Goal: Information Seeking & Learning: Learn about a topic

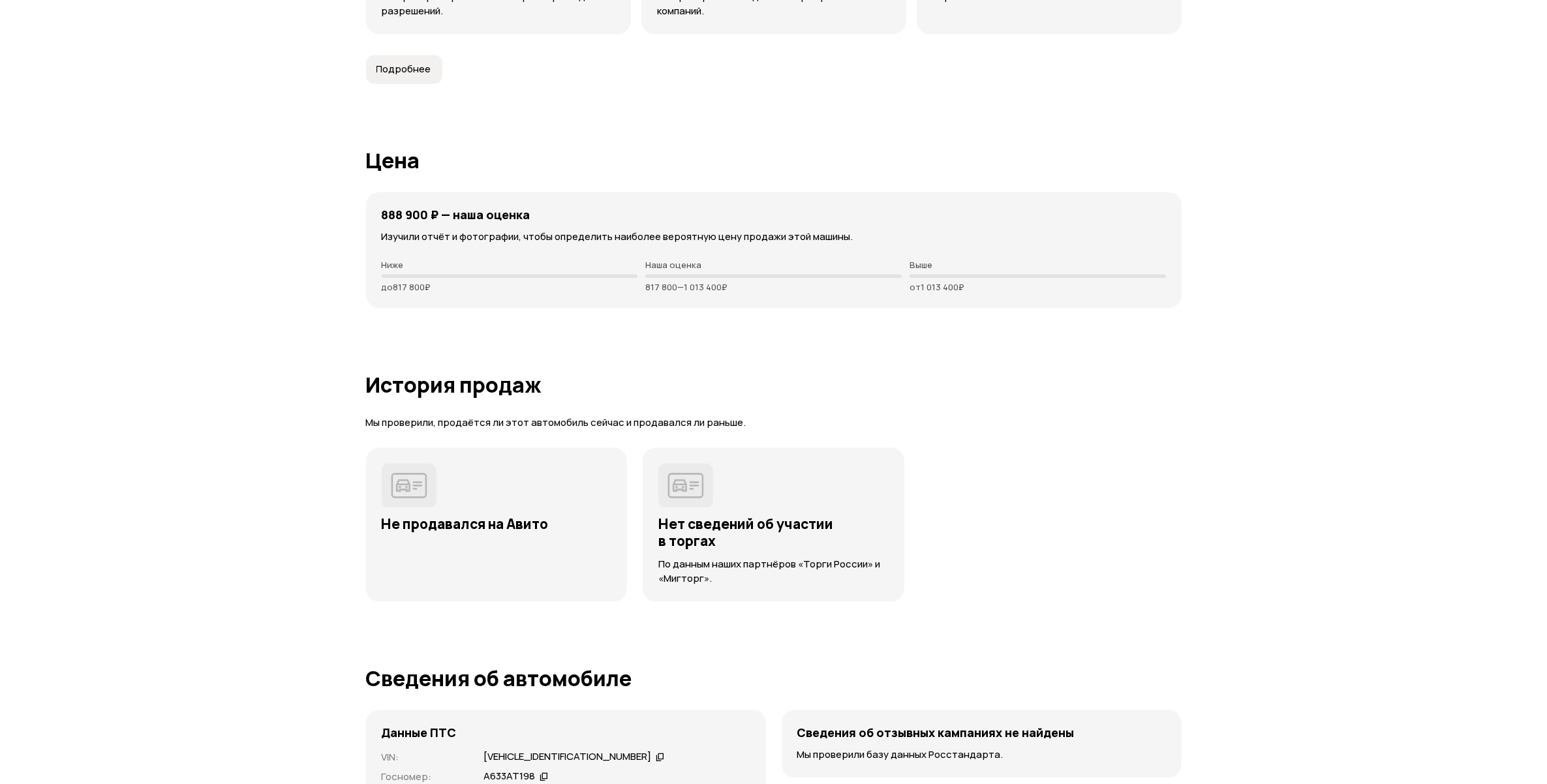
scroll to position [3097, 0]
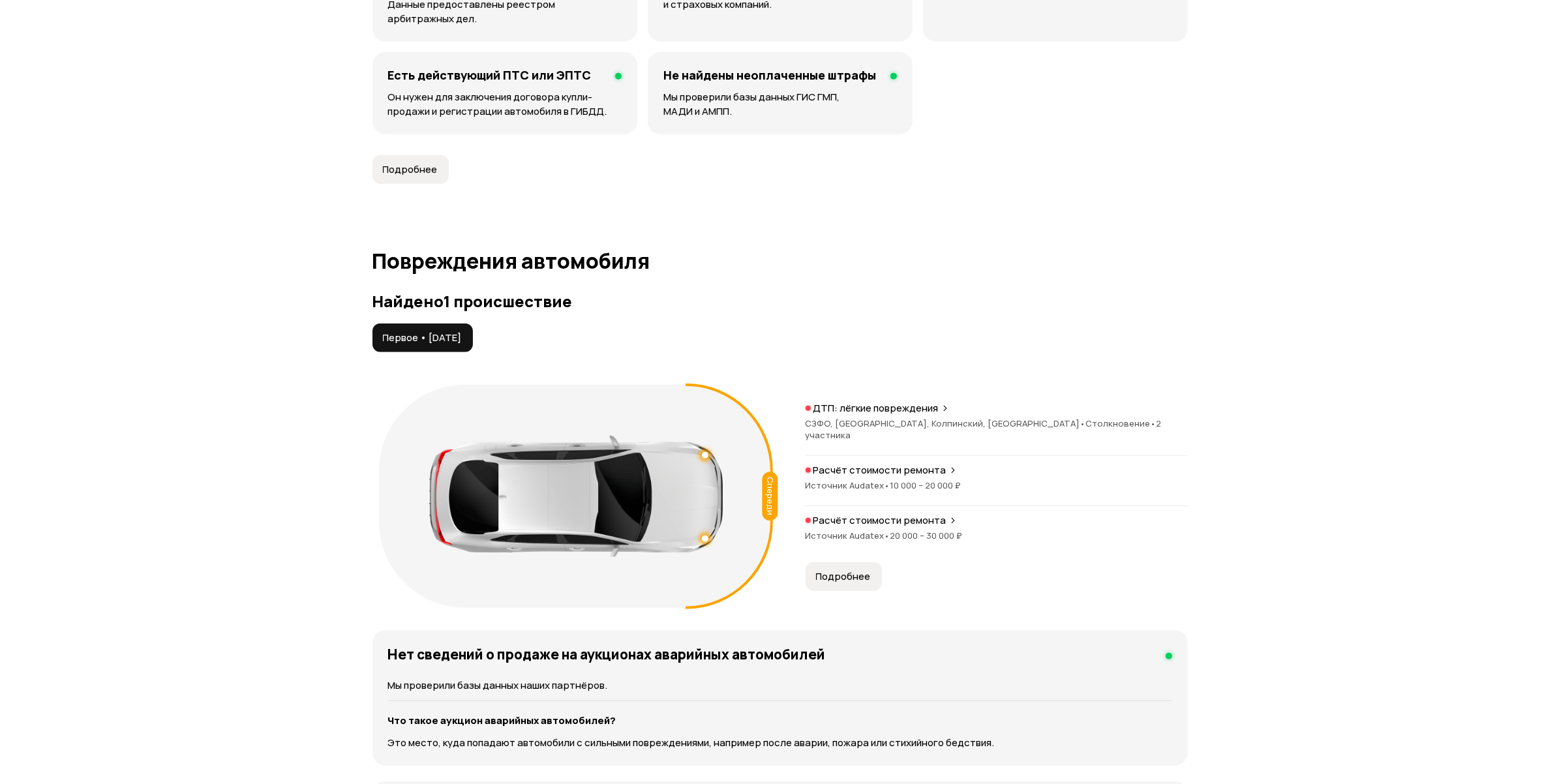
scroll to position [1304, 0]
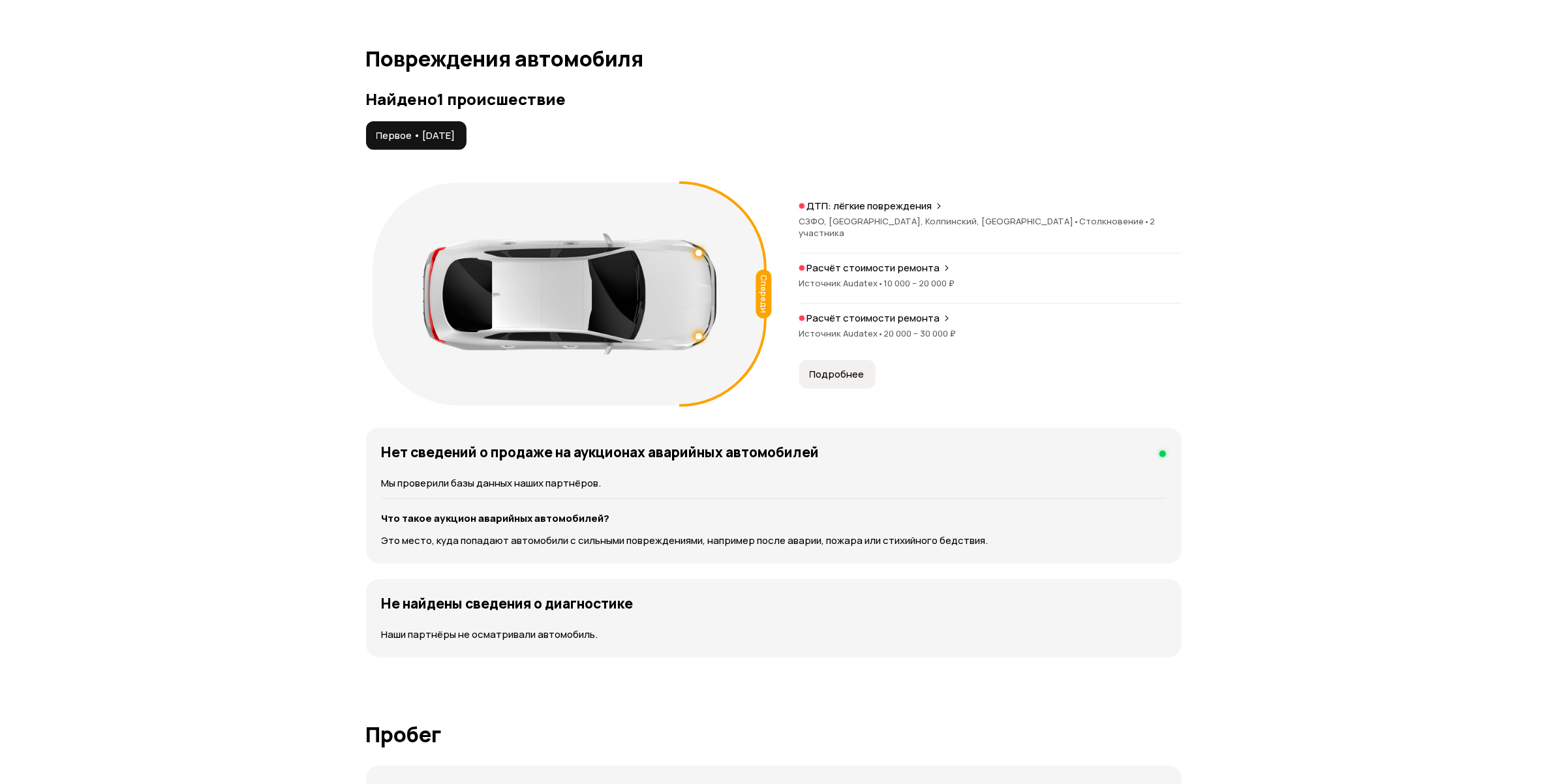
click at [920, 277] on span "10 000 – 20 000 ₽" at bounding box center [920, 283] width 71 height 12
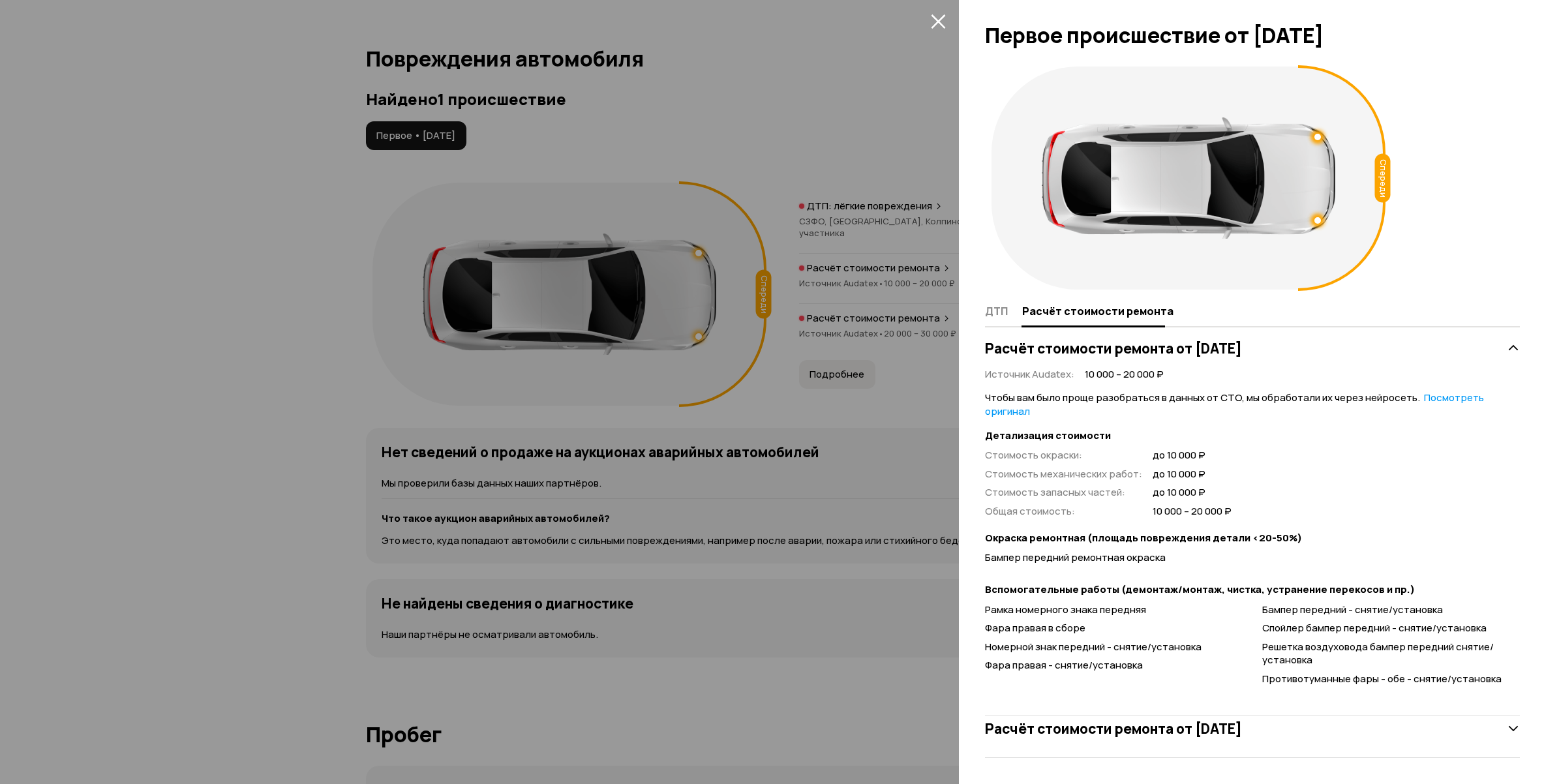
click at [882, 408] on div at bounding box center [780, 392] width 1559 height 784
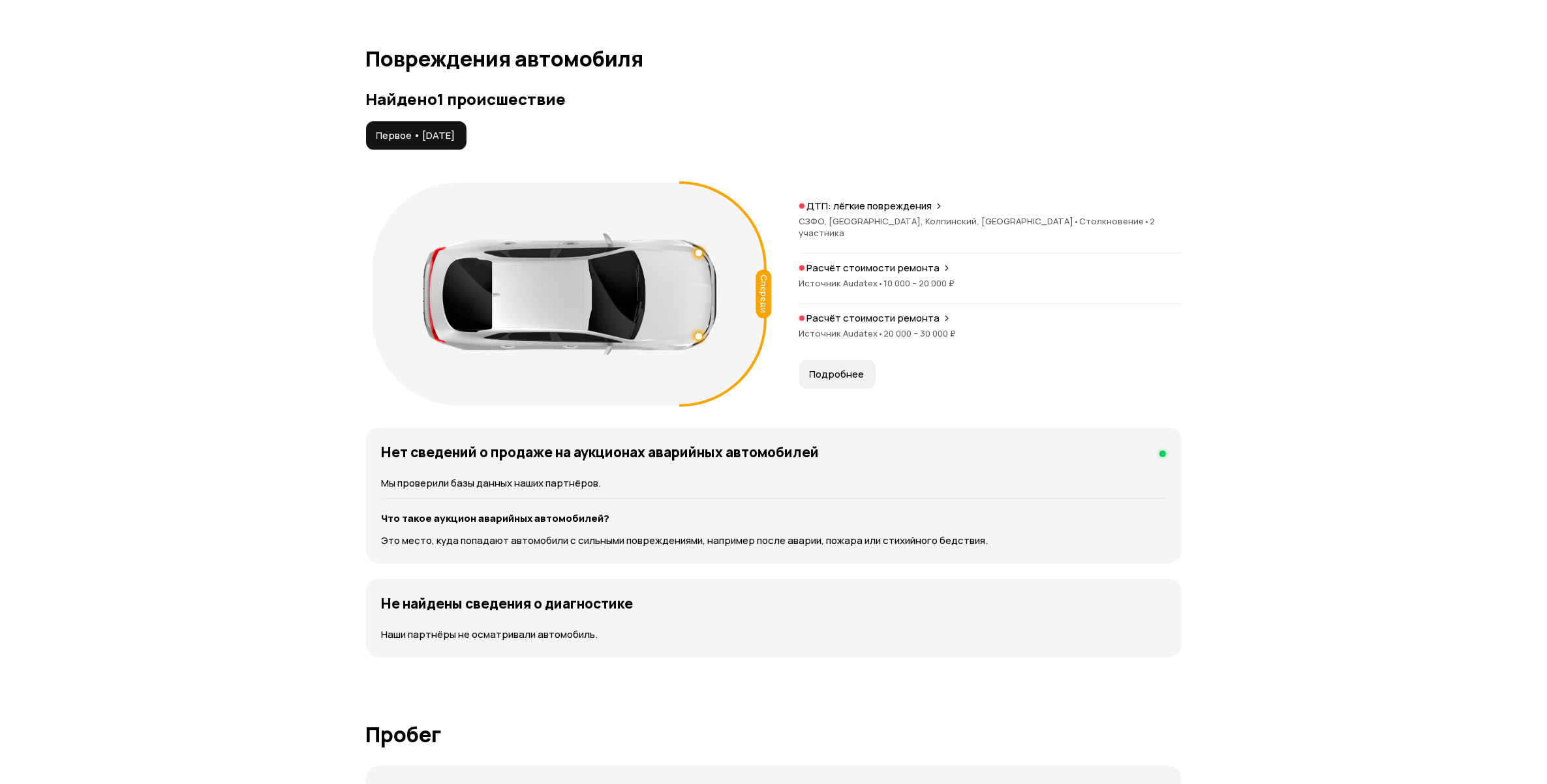
click at [913, 289] on div "Расчёт стоимости ремонта Источник Audatex • 10 000 – 20 000 ₽" at bounding box center [990, 283] width 383 height 42
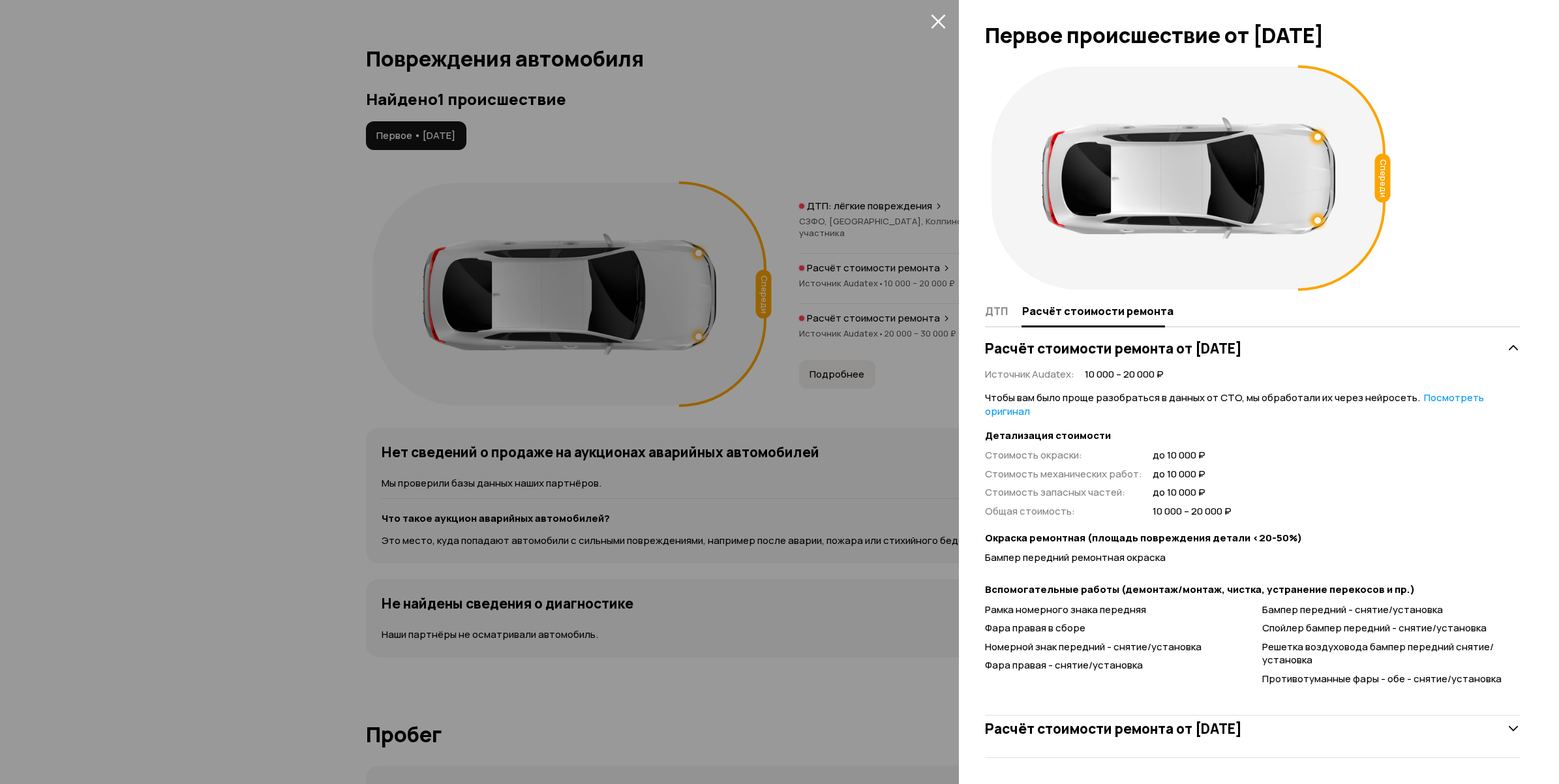
click at [869, 388] on div at bounding box center [780, 392] width 1559 height 784
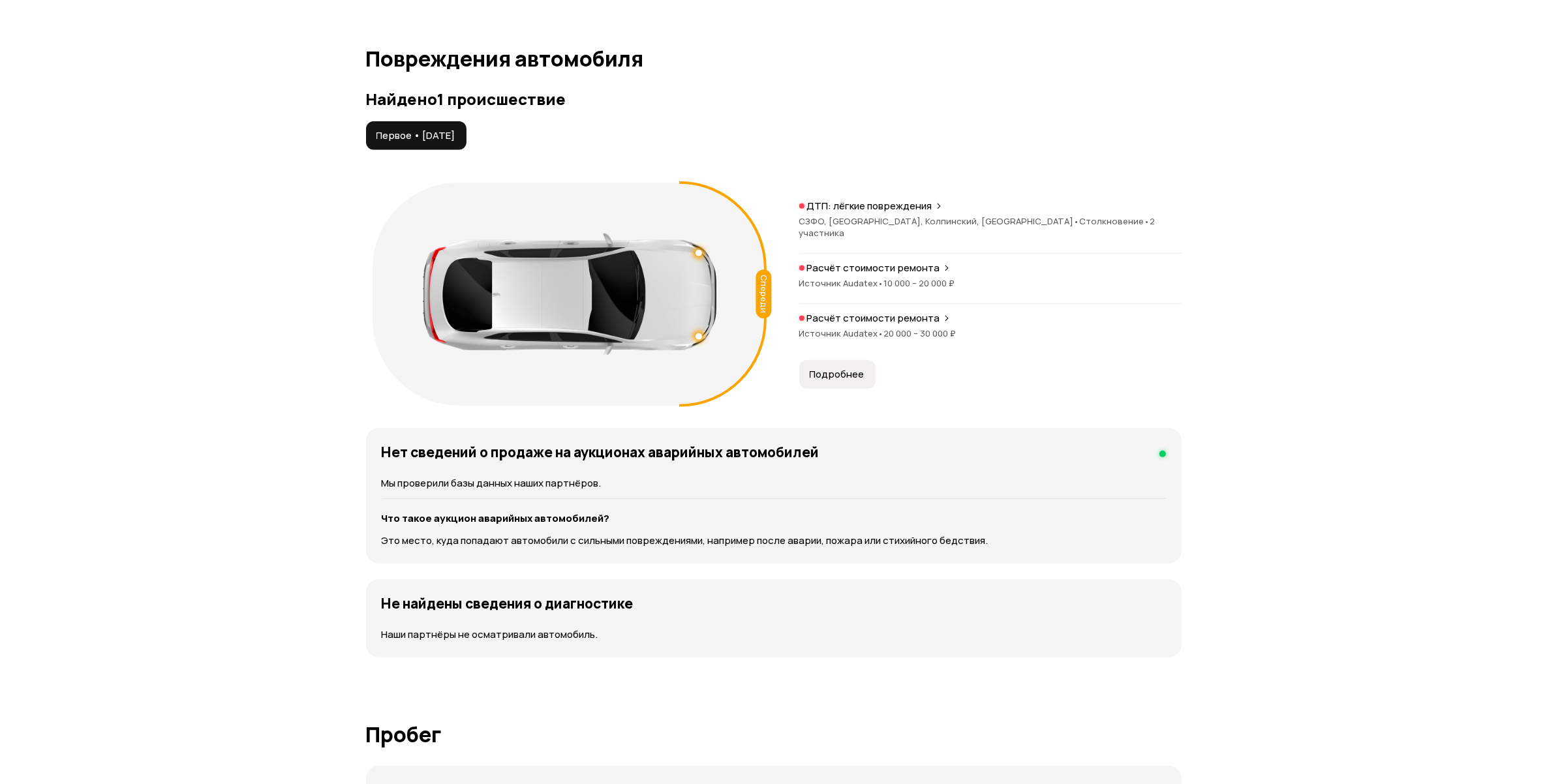
click at [895, 312] on p "Расчёт стоимости ремонта" at bounding box center [873, 318] width 133 height 13
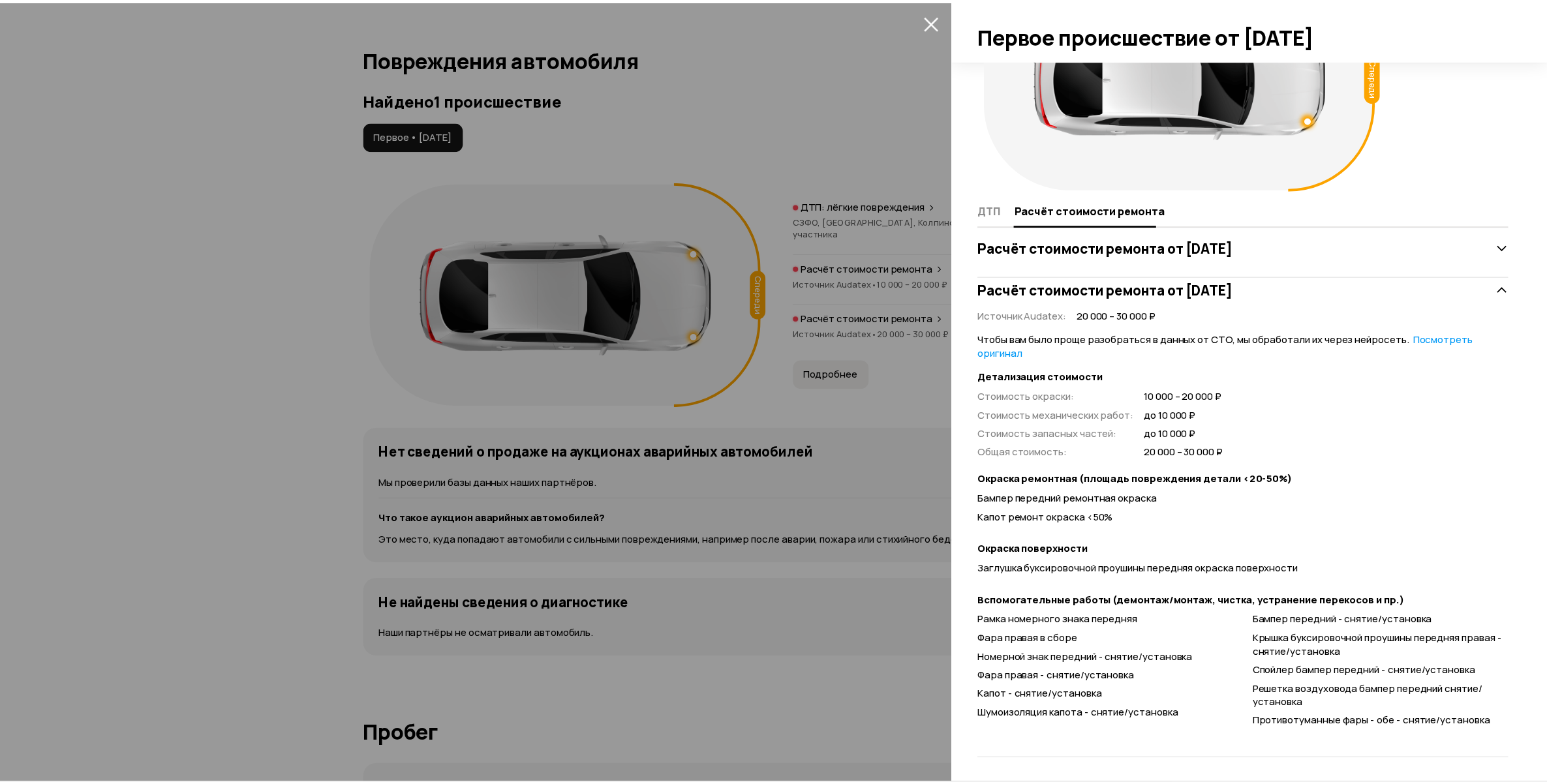
scroll to position [103, 0]
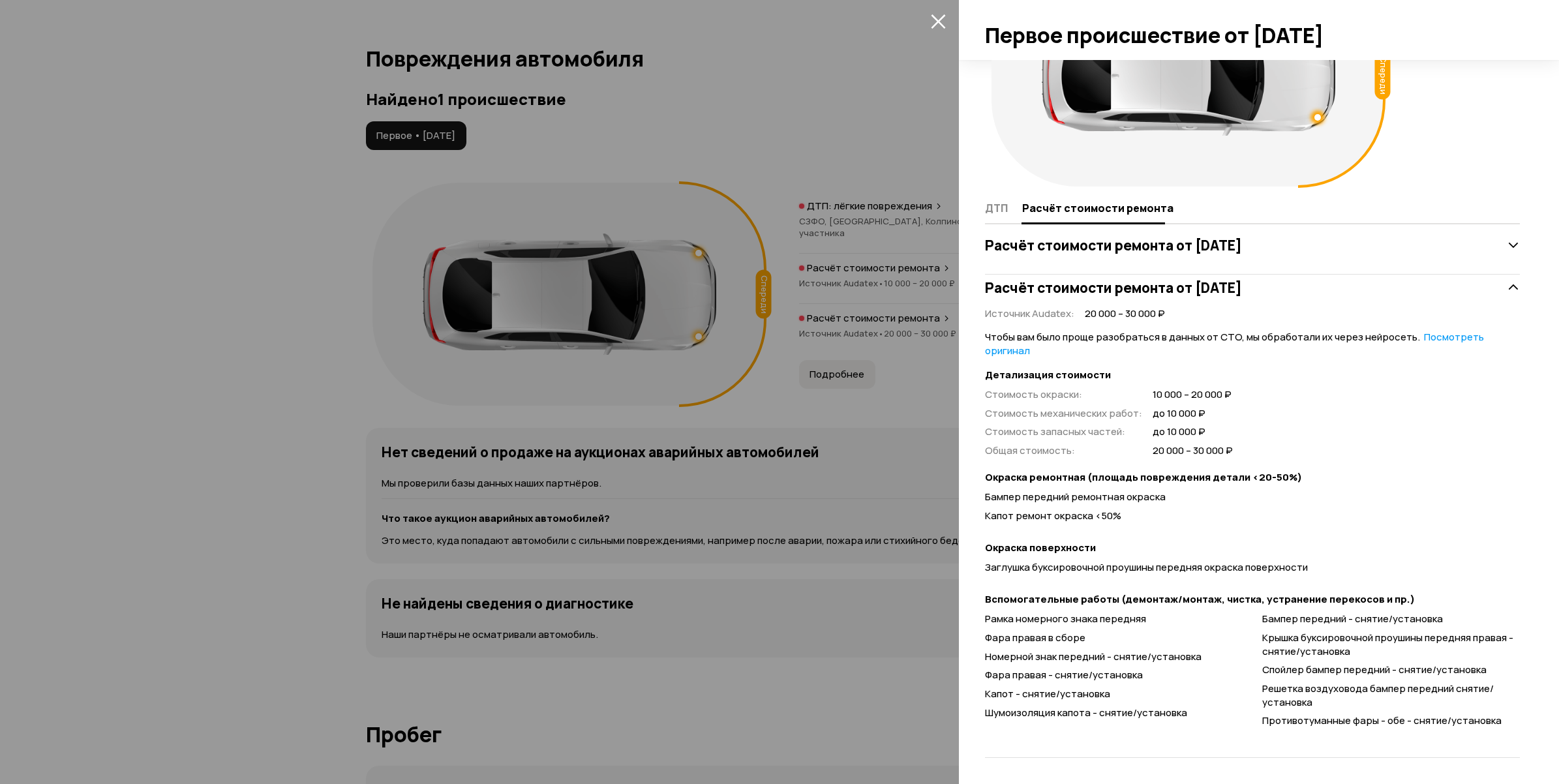
click at [810, 480] on div at bounding box center [780, 392] width 1559 height 784
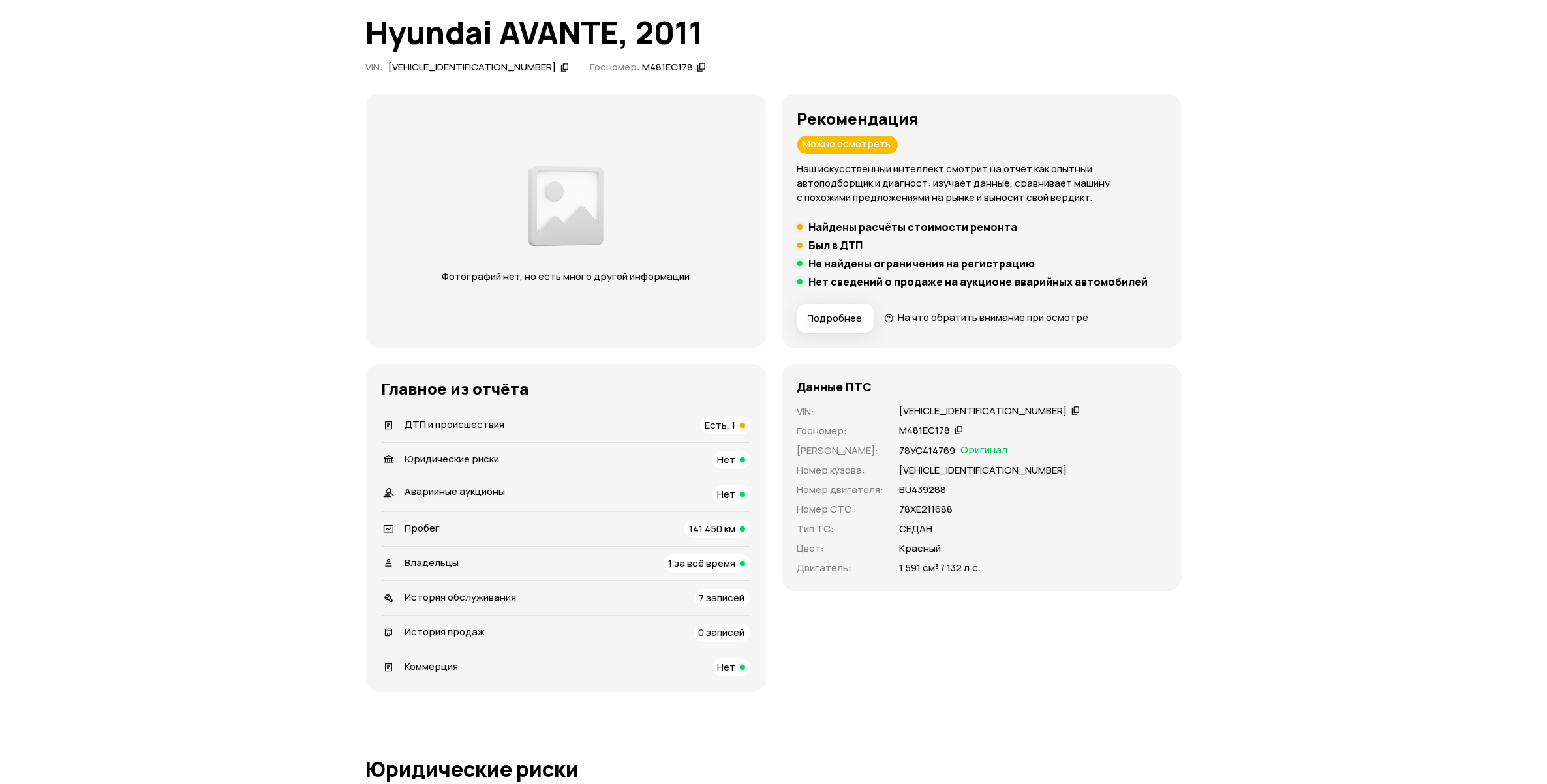
scroll to position [0, 0]
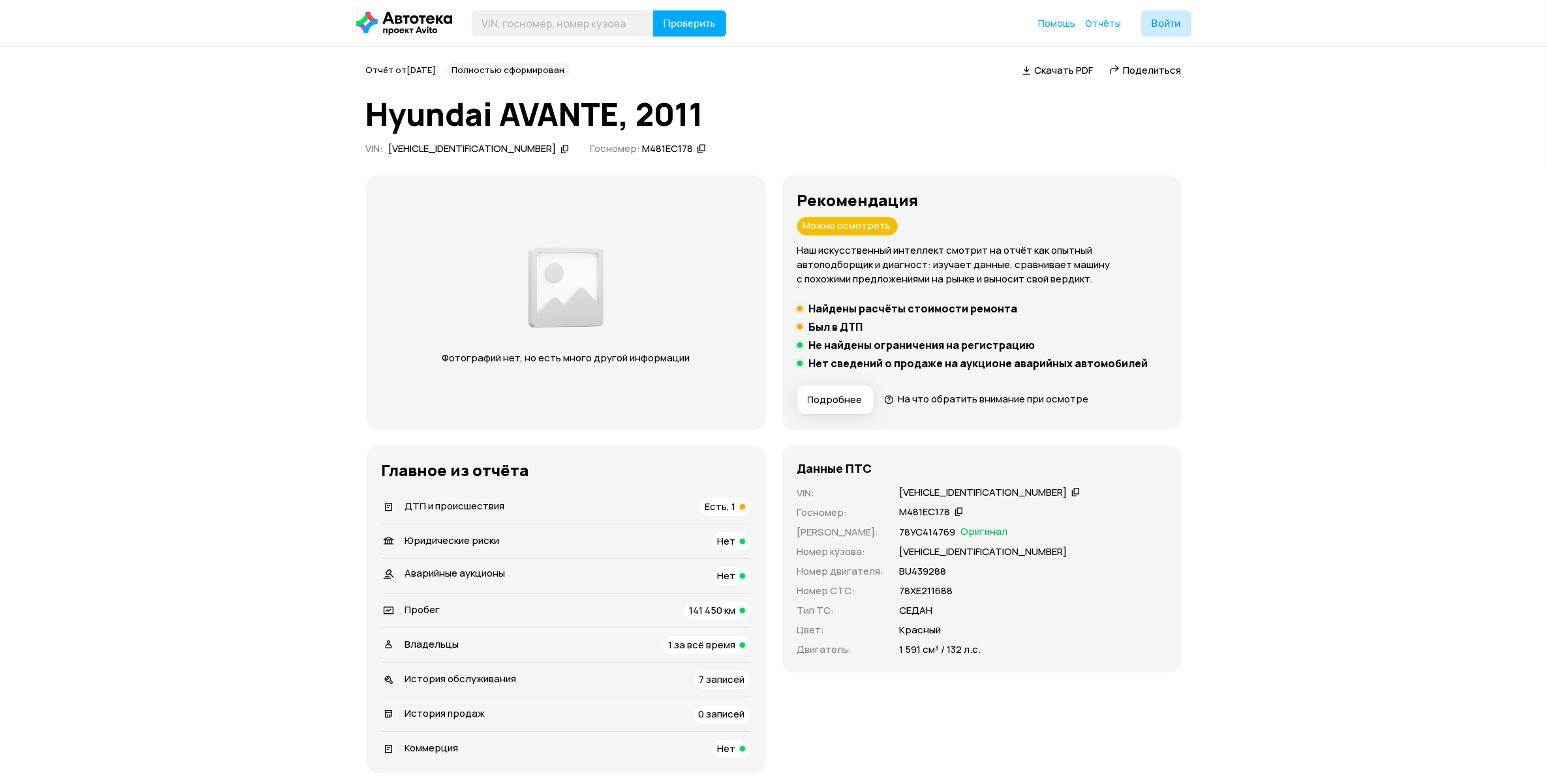
click at [676, 509] on div "ДТП и происшествия Есть, 1" at bounding box center [566, 507] width 369 height 18
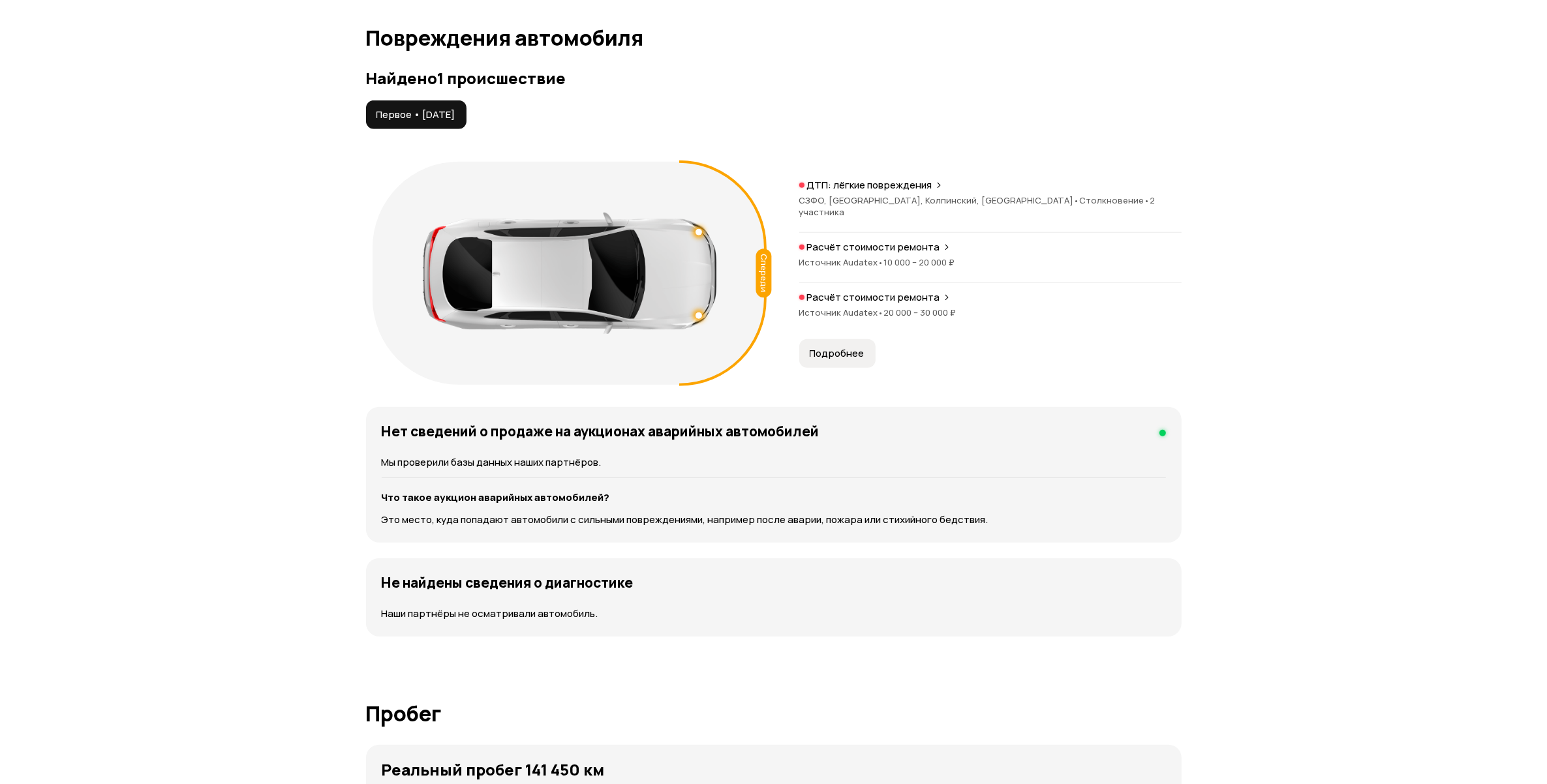
scroll to position [1351, 0]
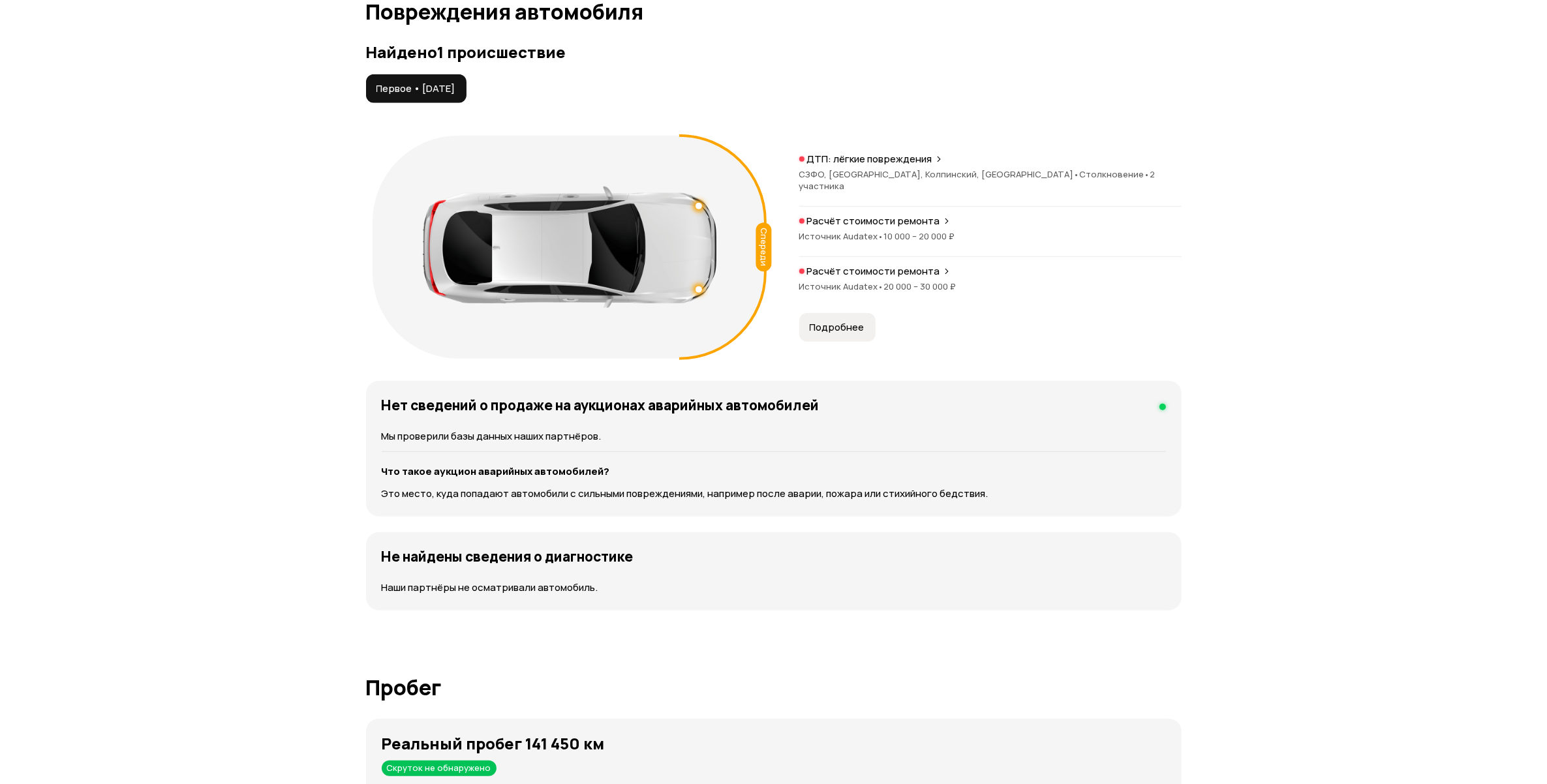
click at [860, 165] on p "ДТП: лёгкие повреждения" at bounding box center [869, 159] width 125 height 13
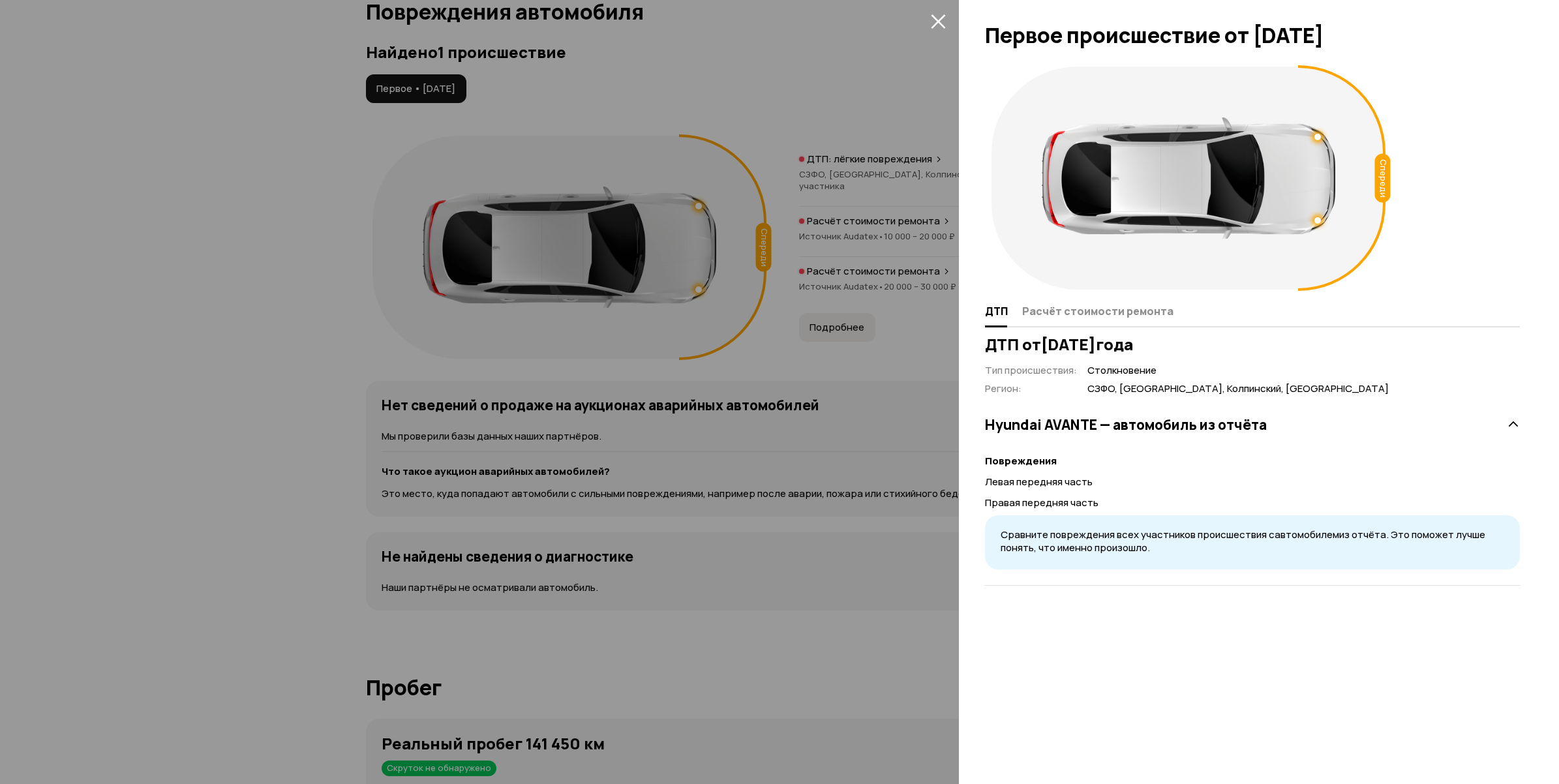
click at [938, 23] on icon "закрыть" at bounding box center [938, 22] width 15 height 15
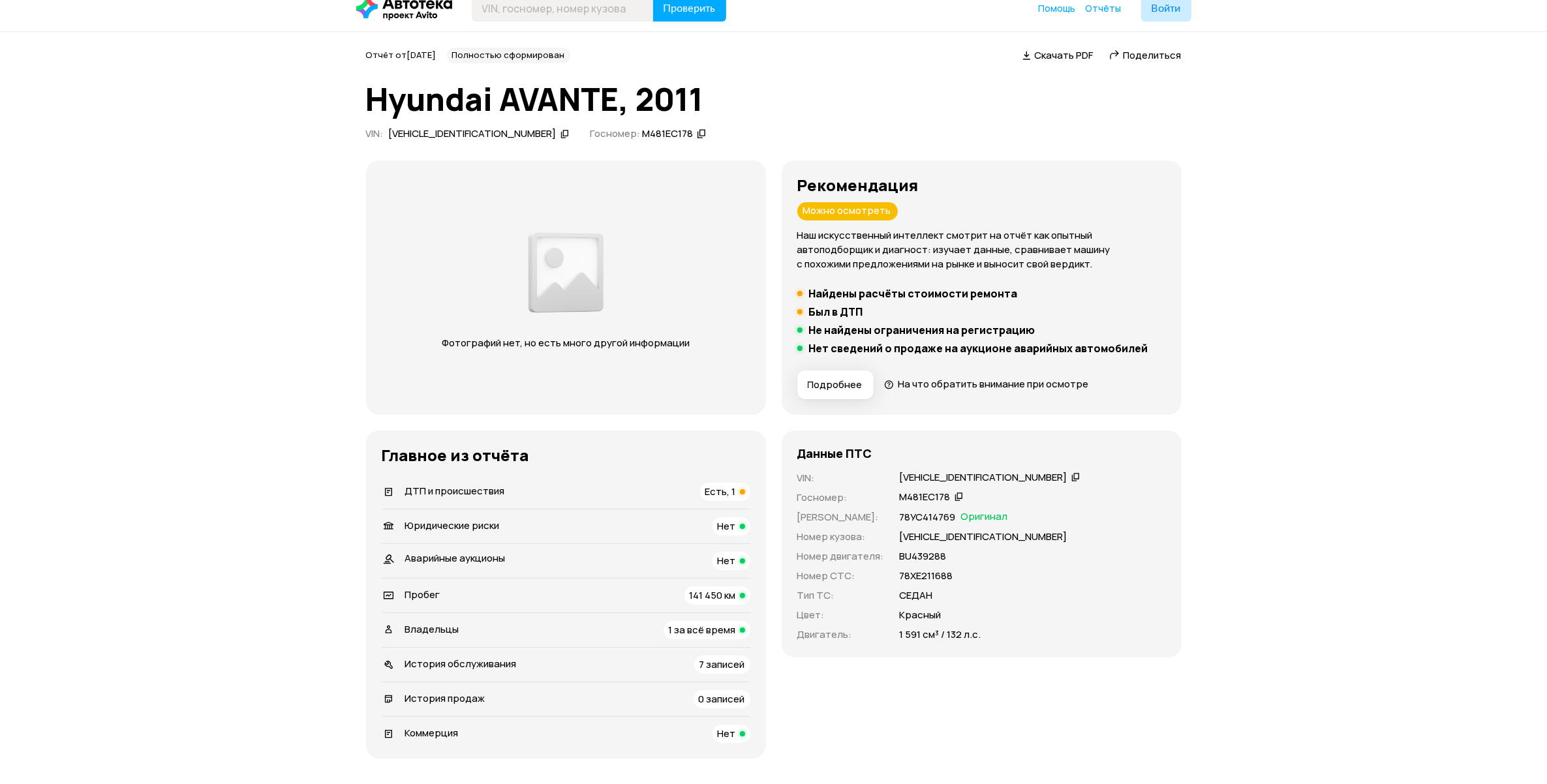
scroll to position [0, 0]
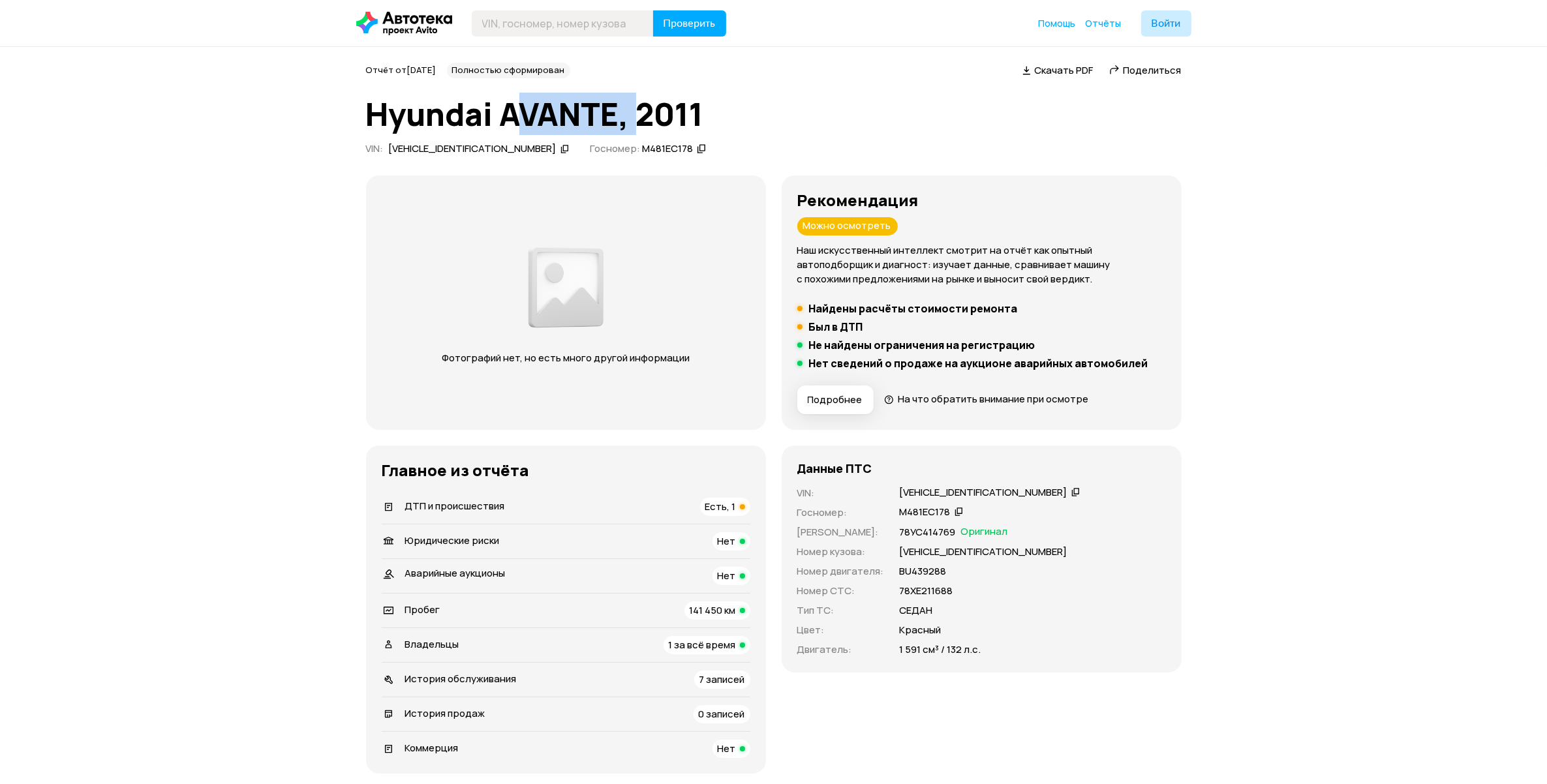
drag, startPoint x: 509, startPoint y: 109, endPoint x: 633, endPoint y: 108, distance: 124.0
click at [633, 108] on h1 "Hyundai AVANTE, 2011" at bounding box center [774, 113] width 815 height 35
drag, startPoint x: 941, startPoint y: 649, endPoint x: 971, endPoint y: 649, distance: 30.0
click at [971, 649] on p "1 591 см³ / 132 л.с." at bounding box center [941, 649] width 82 height 15
drag, startPoint x: 971, startPoint y: 649, endPoint x: 925, endPoint y: 708, distance: 74.8
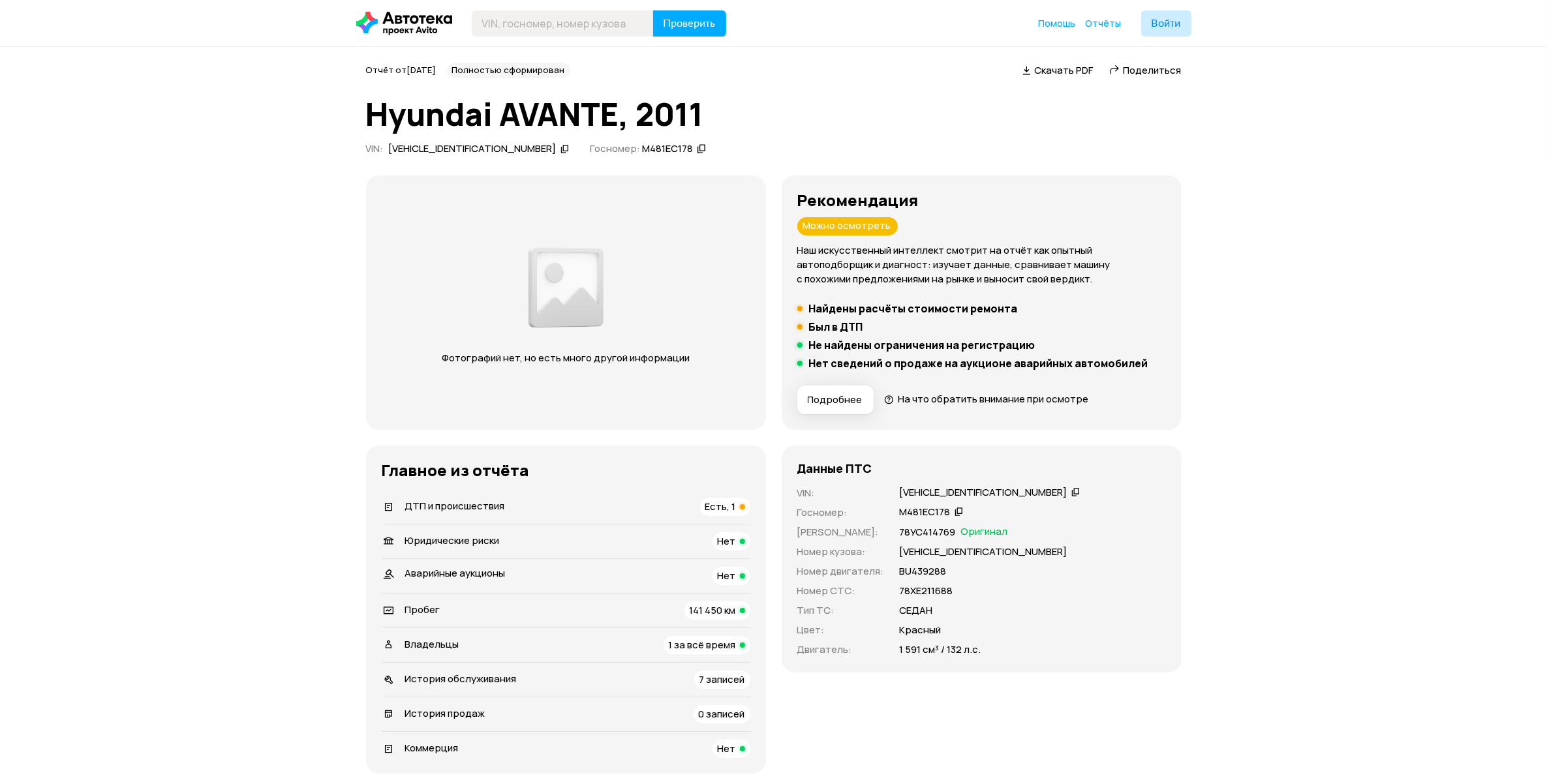
click at [928, 708] on div "Данные ПТС VIN : KMHDG41CBCU394391   Госномер : М481ЕС178   Номер ПТС : 78УС414…" at bounding box center [982, 609] width 400 height 328
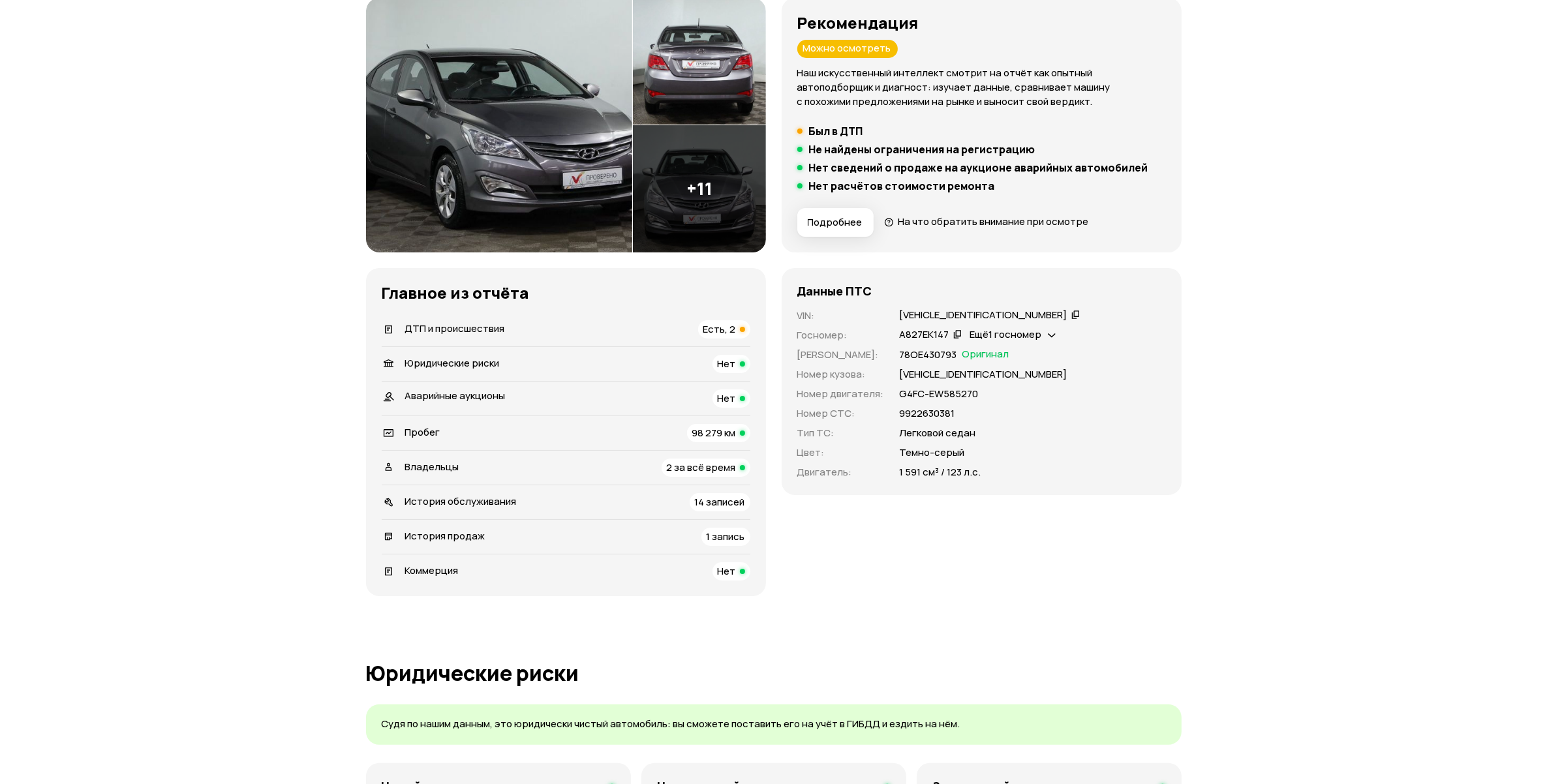
scroll to position [245, 0]
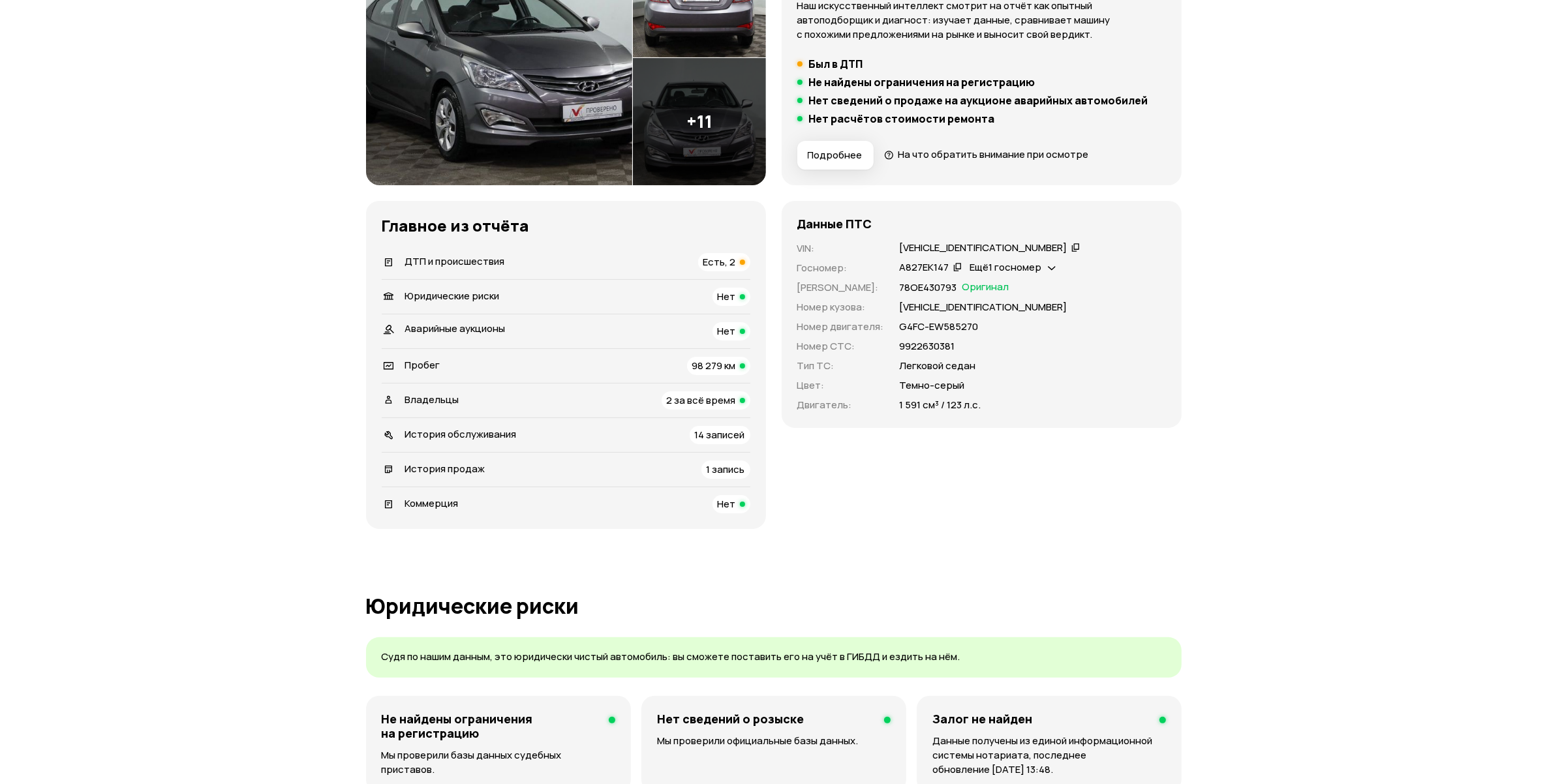
click at [471, 262] on span "ДТП и происшествия" at bounding box center [455, 261] width 100 height 14
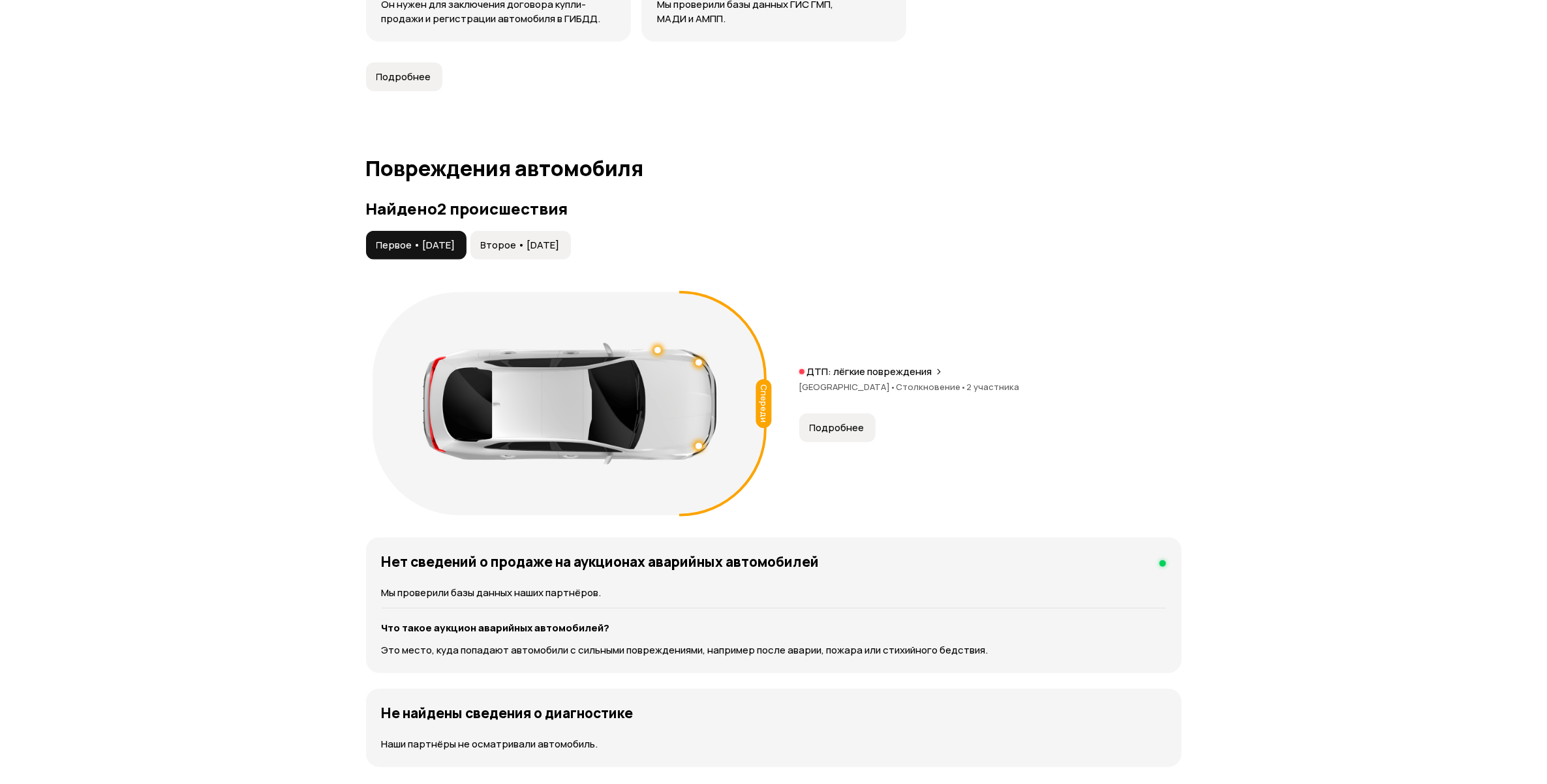
scroll to position [1351, 0]
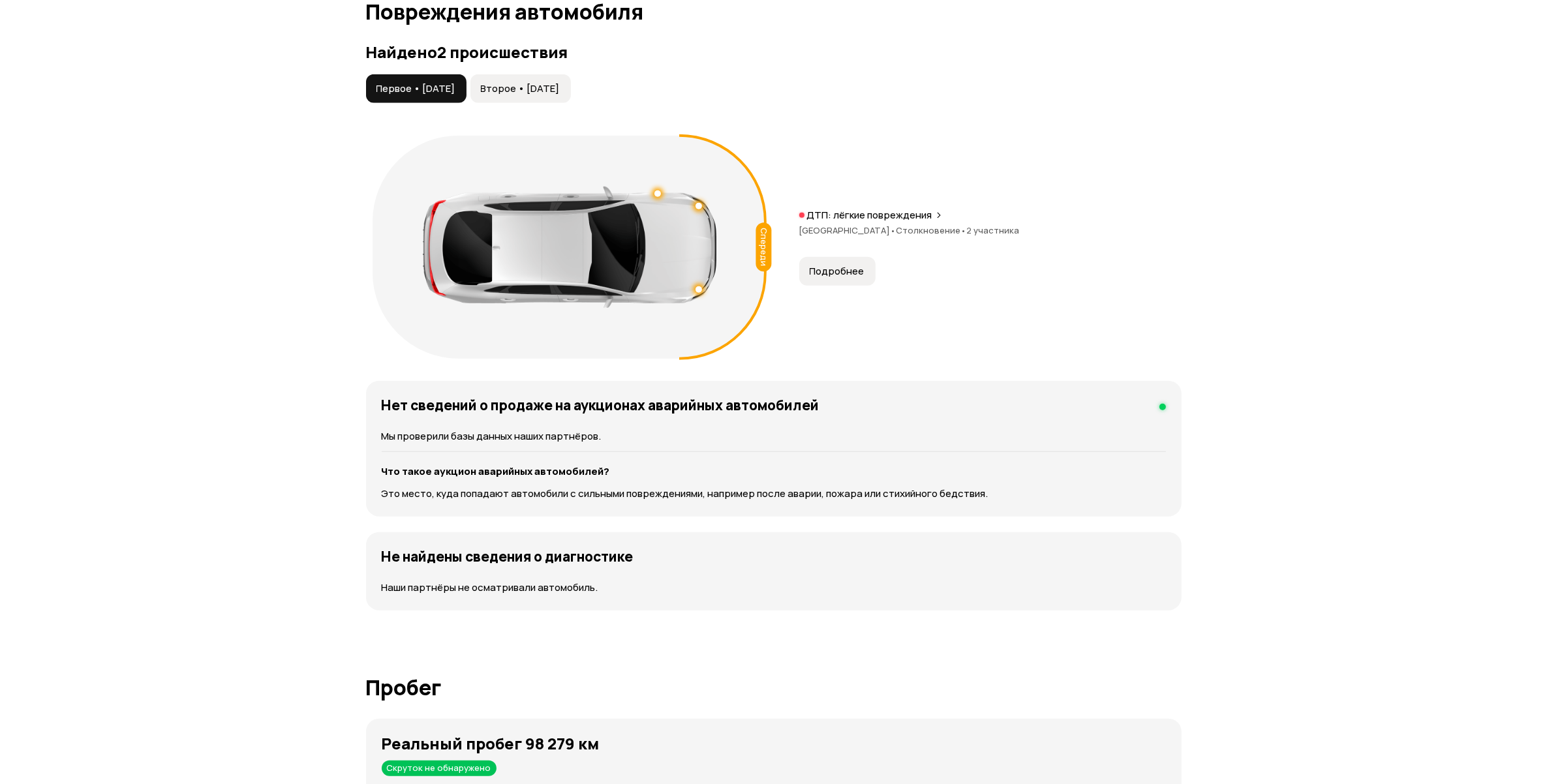
click at [861, 272] on span "Подробнее" at bounding box center [837, 272] width 55 height 13
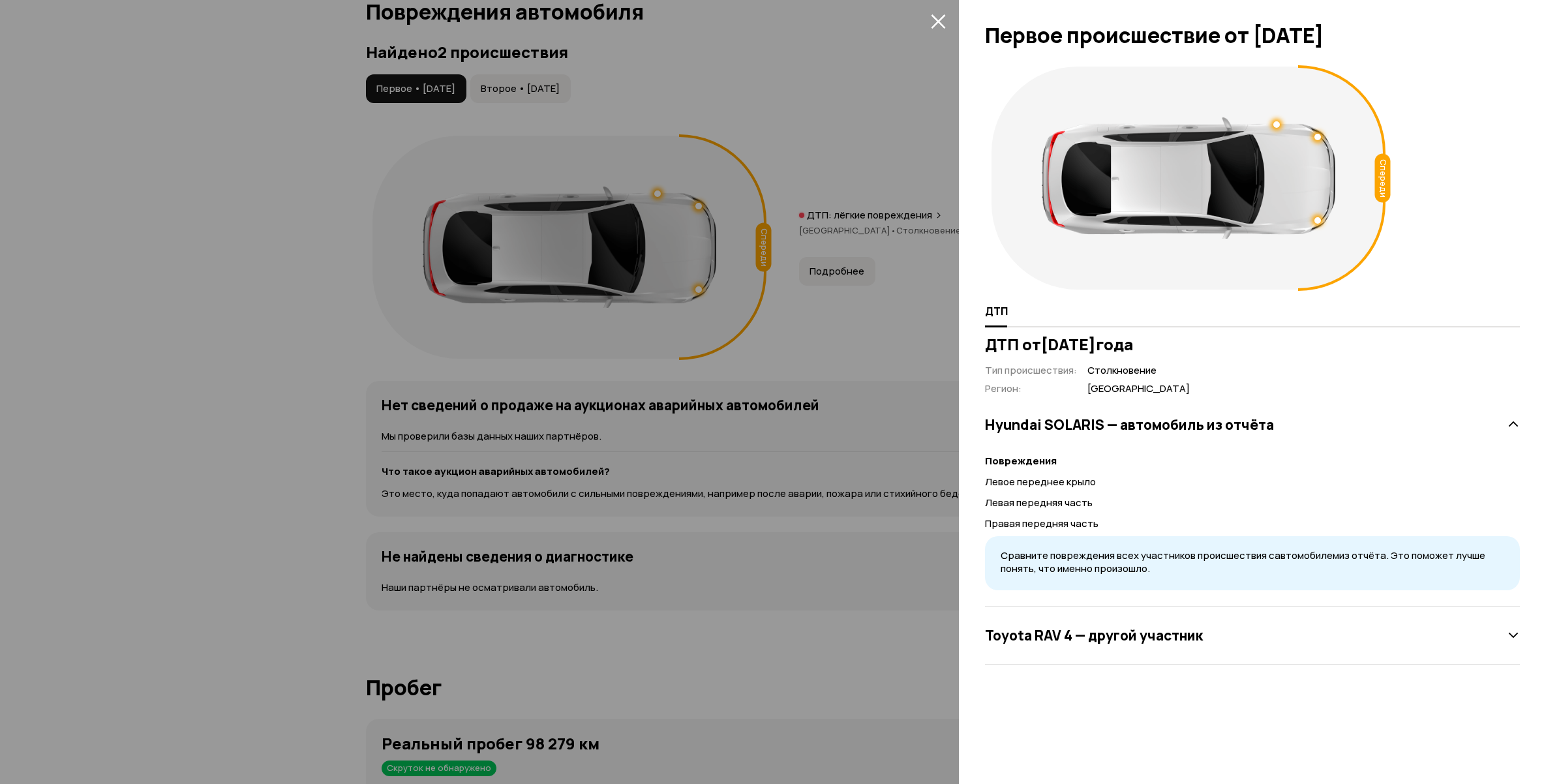
click at [804, 350] on div at bounding box center [780, 392] width 1559 height 784
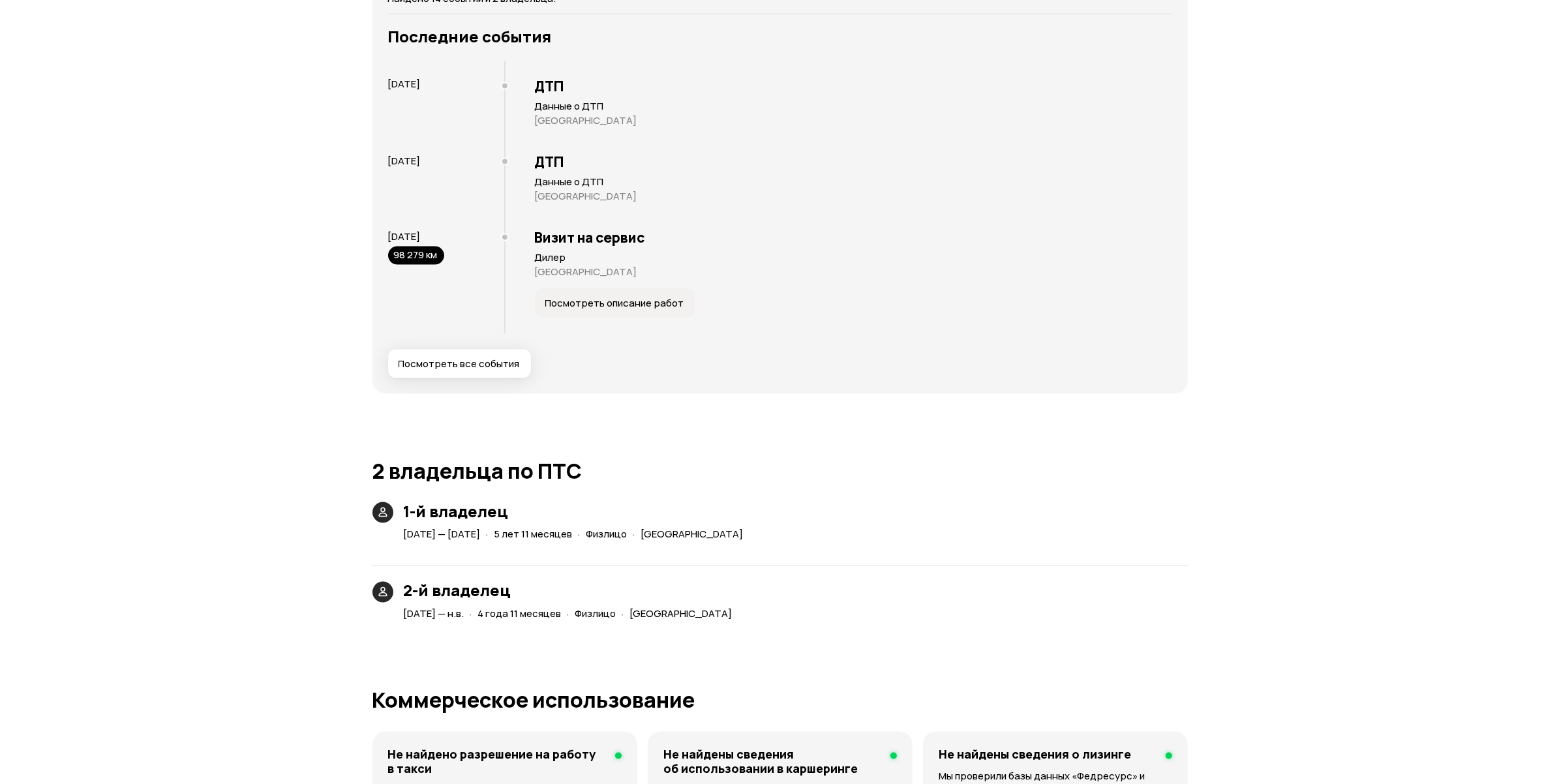
scroll to position [2574, 0]
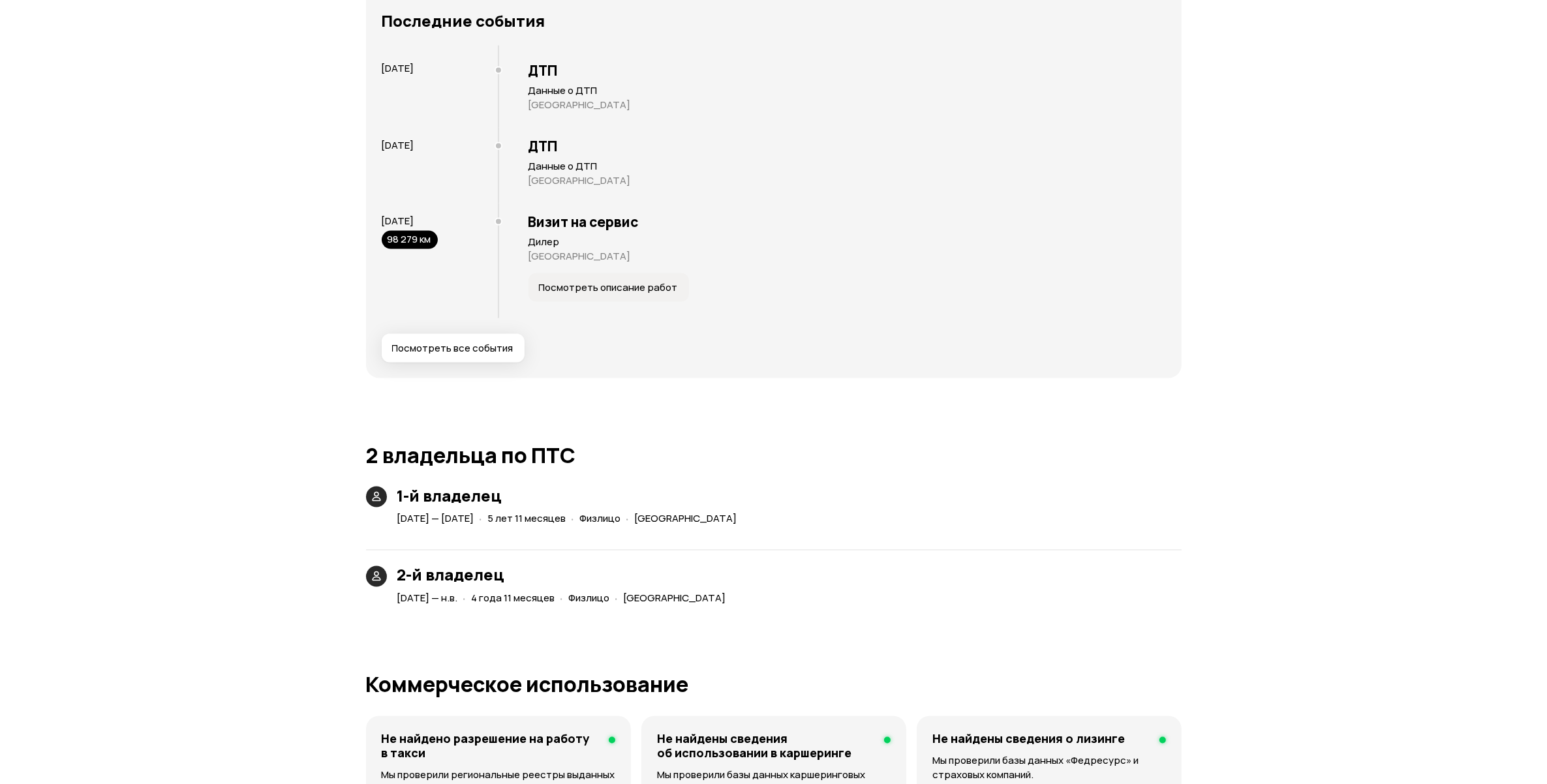
click at [594, 287] on span "Посмотреть описание работ" at bounding box center [608, 287] width 139 height 13
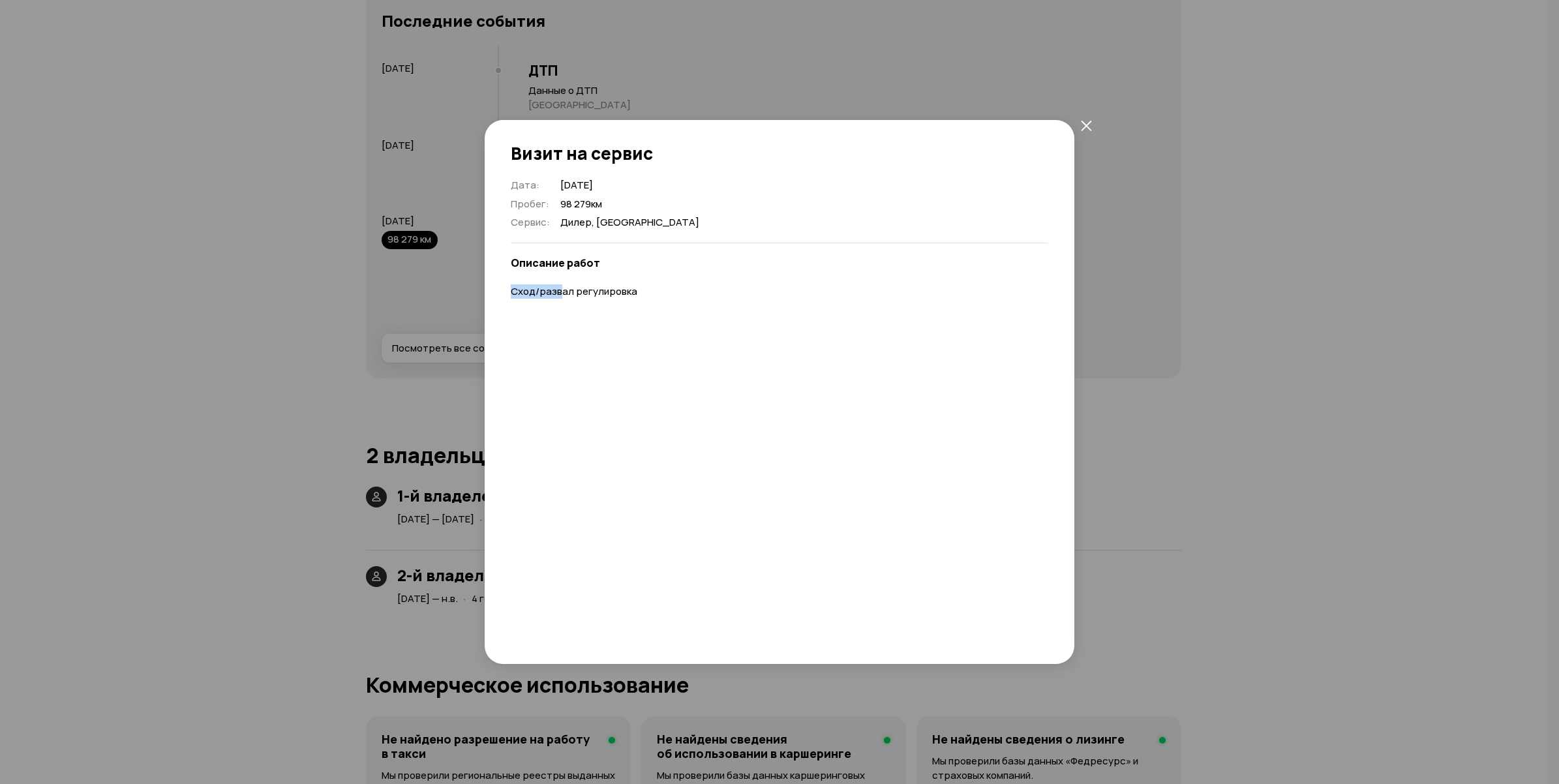
drag, startPoint x: 562, startPoint y: 293, endPoint x: 485, endPoint y: 287, distance: 77.2
click at [485, 287] on div "Дата : 28 ноября 2022 Пробег : 98 279 км Сервис : Дилер, Санкт-Петербург Описан…" at bounding box center [780, 407] width 590 height 456
drag, startPoint x: 485, startPoint y: 287, endPoint x: 872, endPoint y: 440, distance: 416.1
click at [872, 440] on div "Дата : 28 ноября 2022 Пробег : 98 279 км Сервис : Дилер, Санкт-Петербург Описан…" at bounding box center [779, 407] width 537 height 456
click at [1081, 126] on icon "закрыть" at bounding box center [1086, 125] width 11 height 11
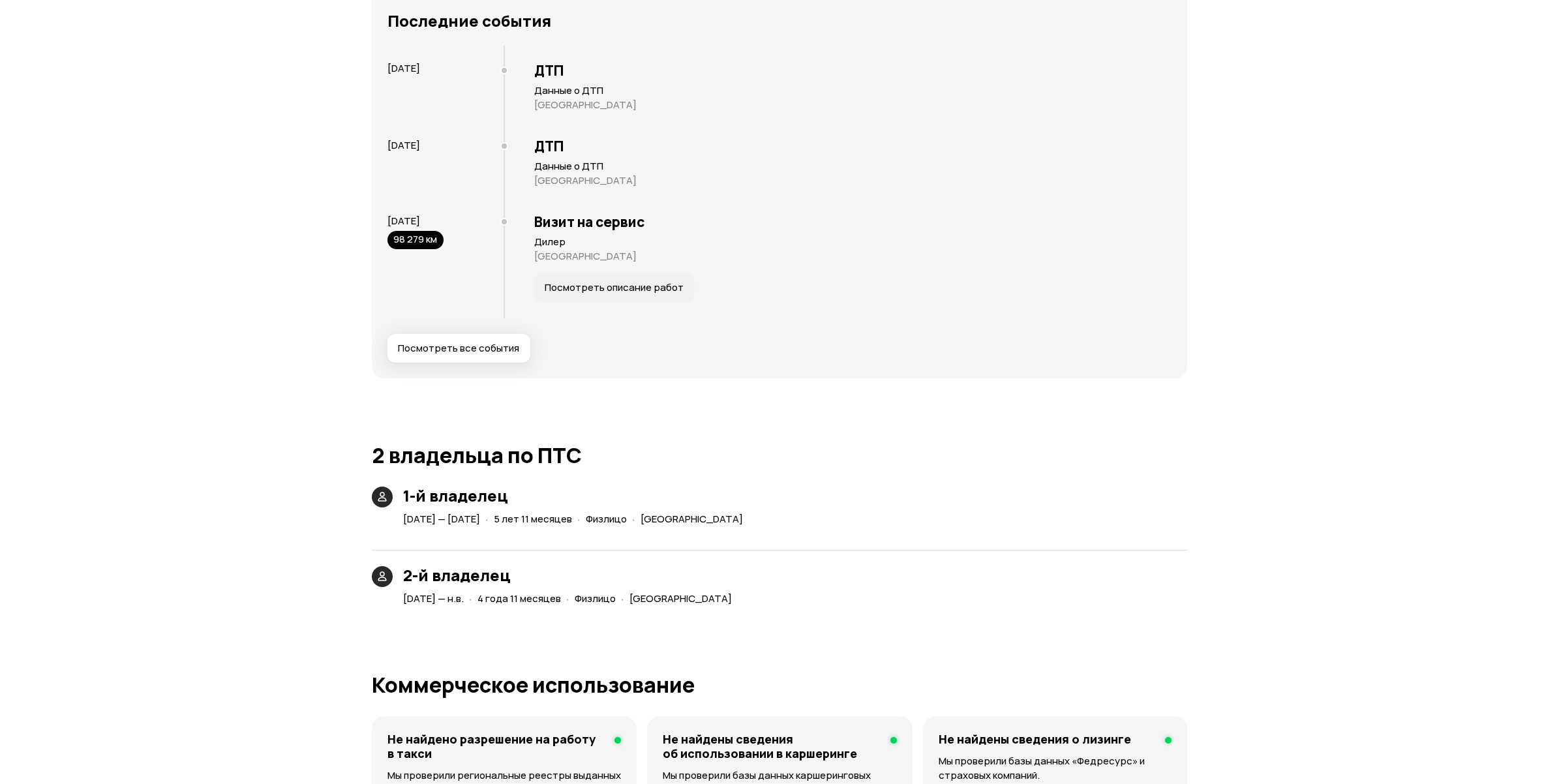
click at [432, 350] on span "Посмотреть все события" at bounding box center [458, 348] width 121 height 13
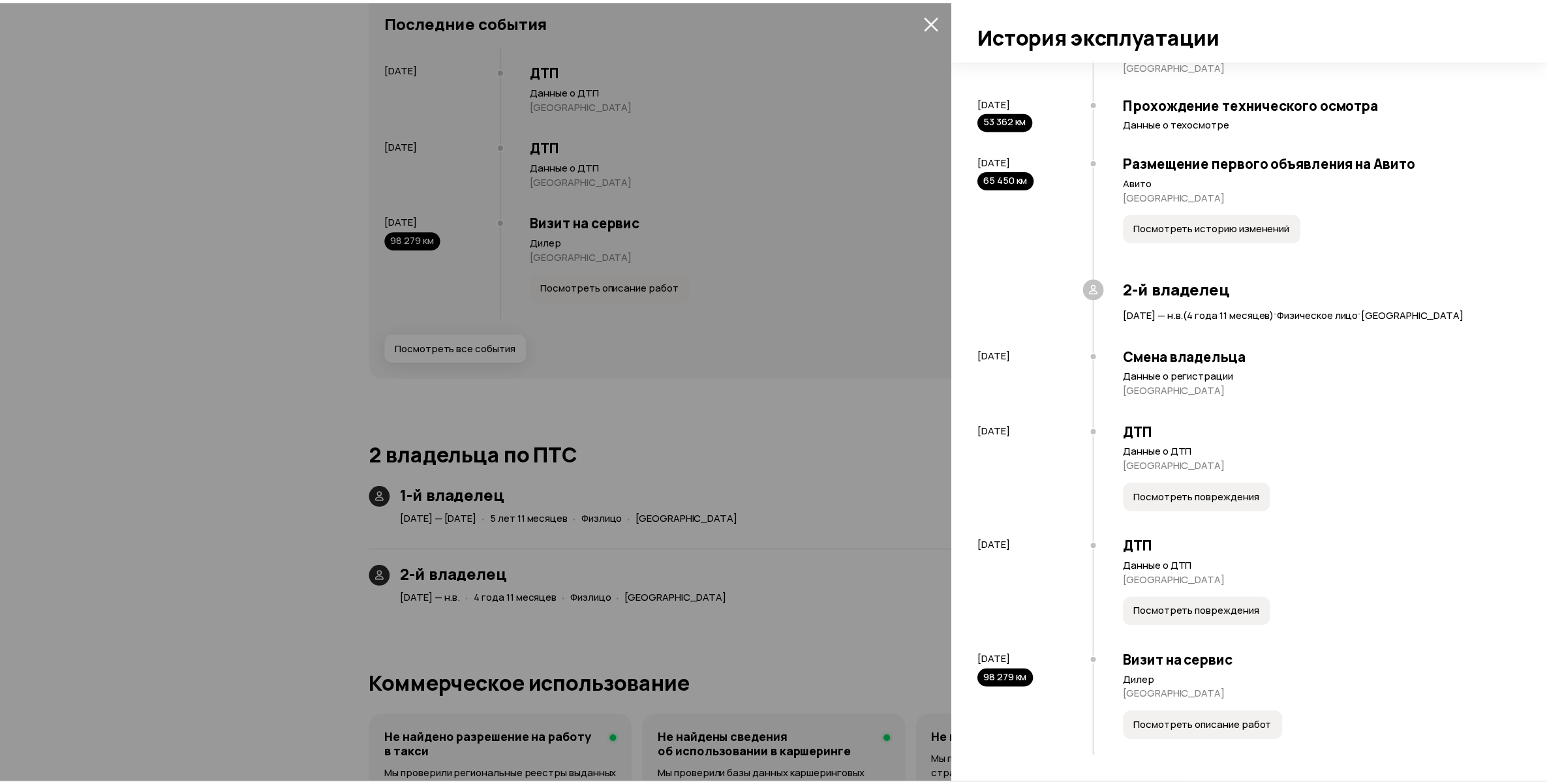
scroll to position [785, 0]
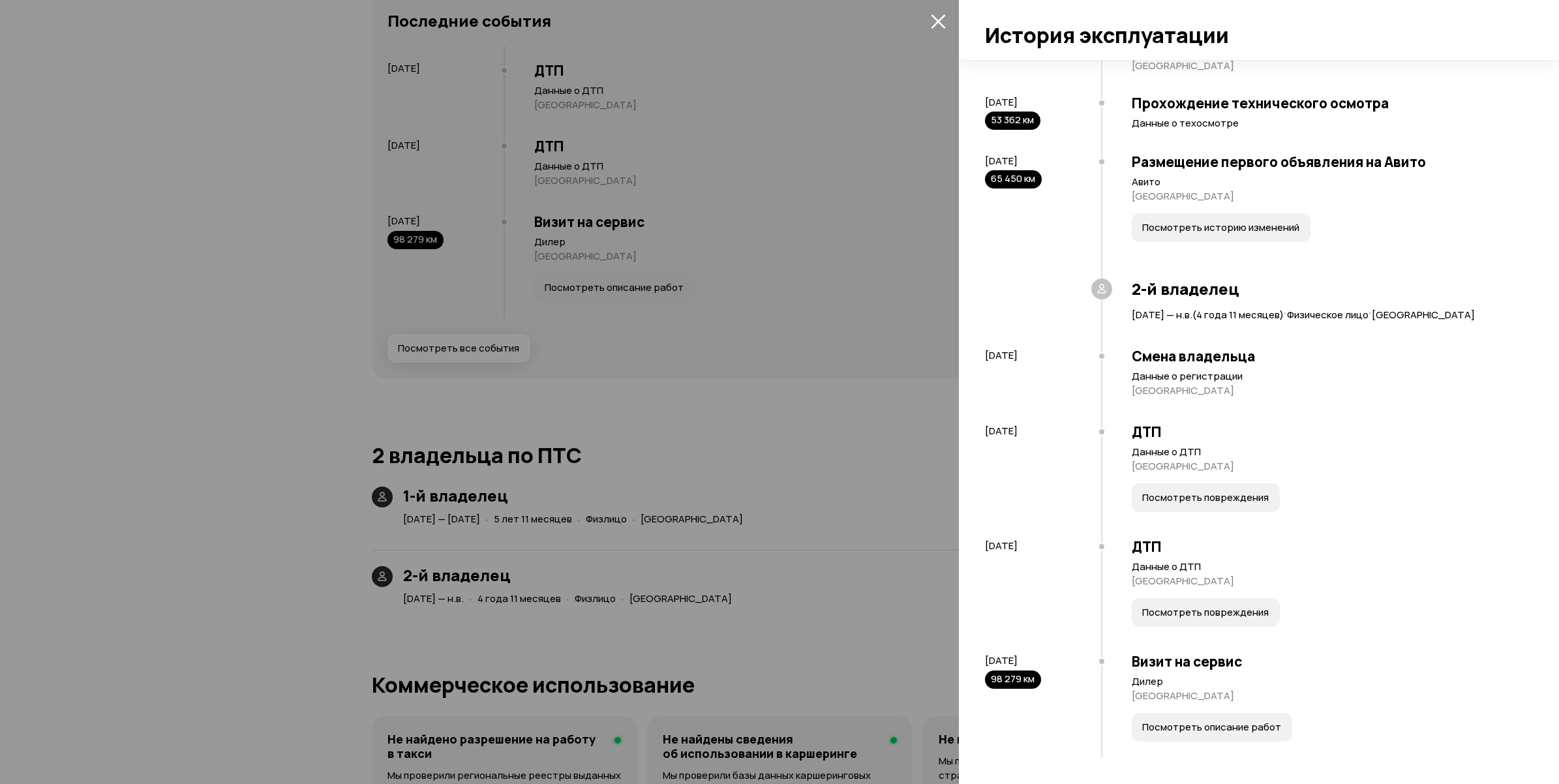
click at [776, 659] on div at bounding box center [780, 392] width 1559 height 784
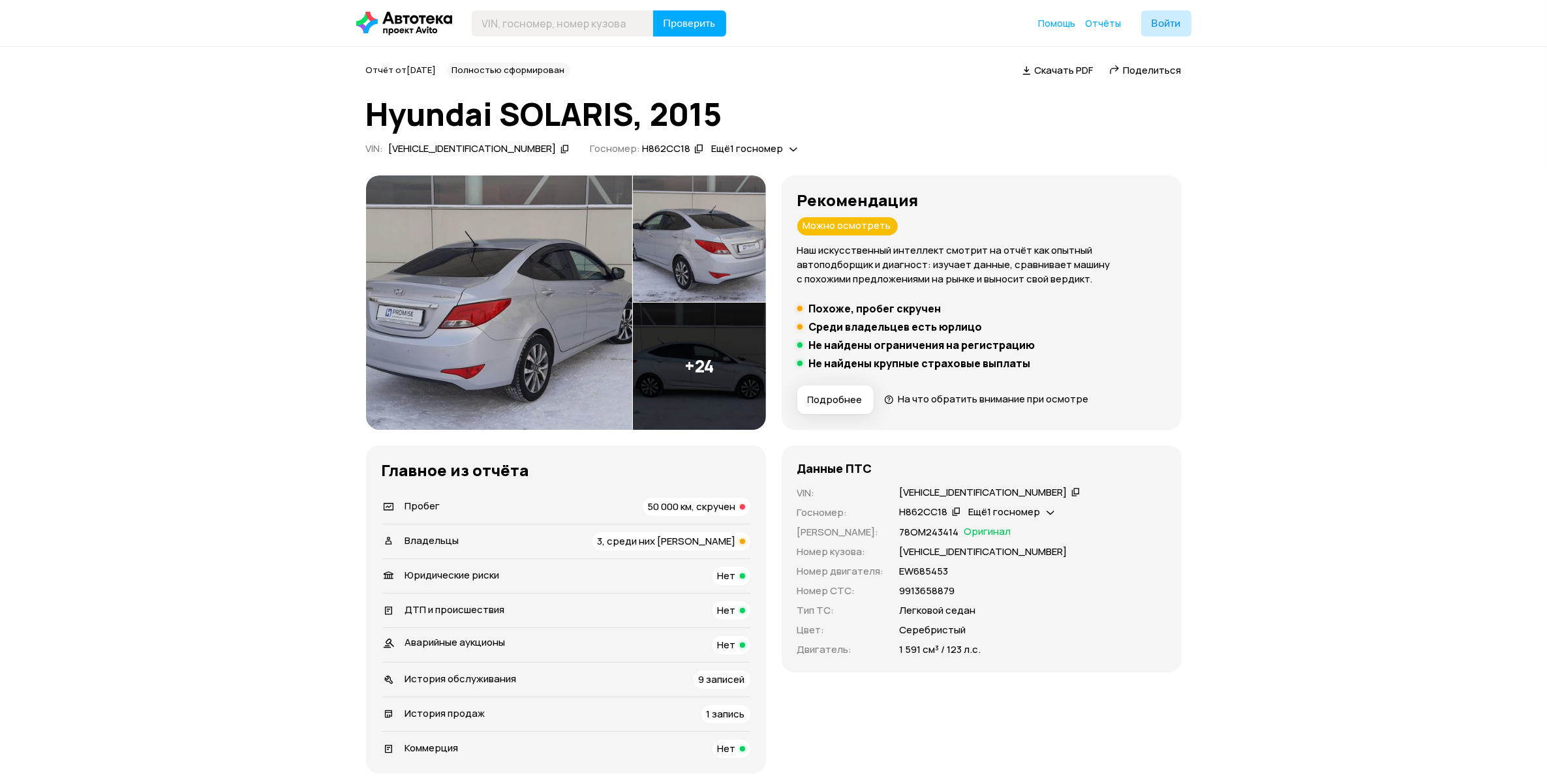
click at [658, 514] on div "50 000 км, скручен" at bounding box center [696, 507] width 108 height 18
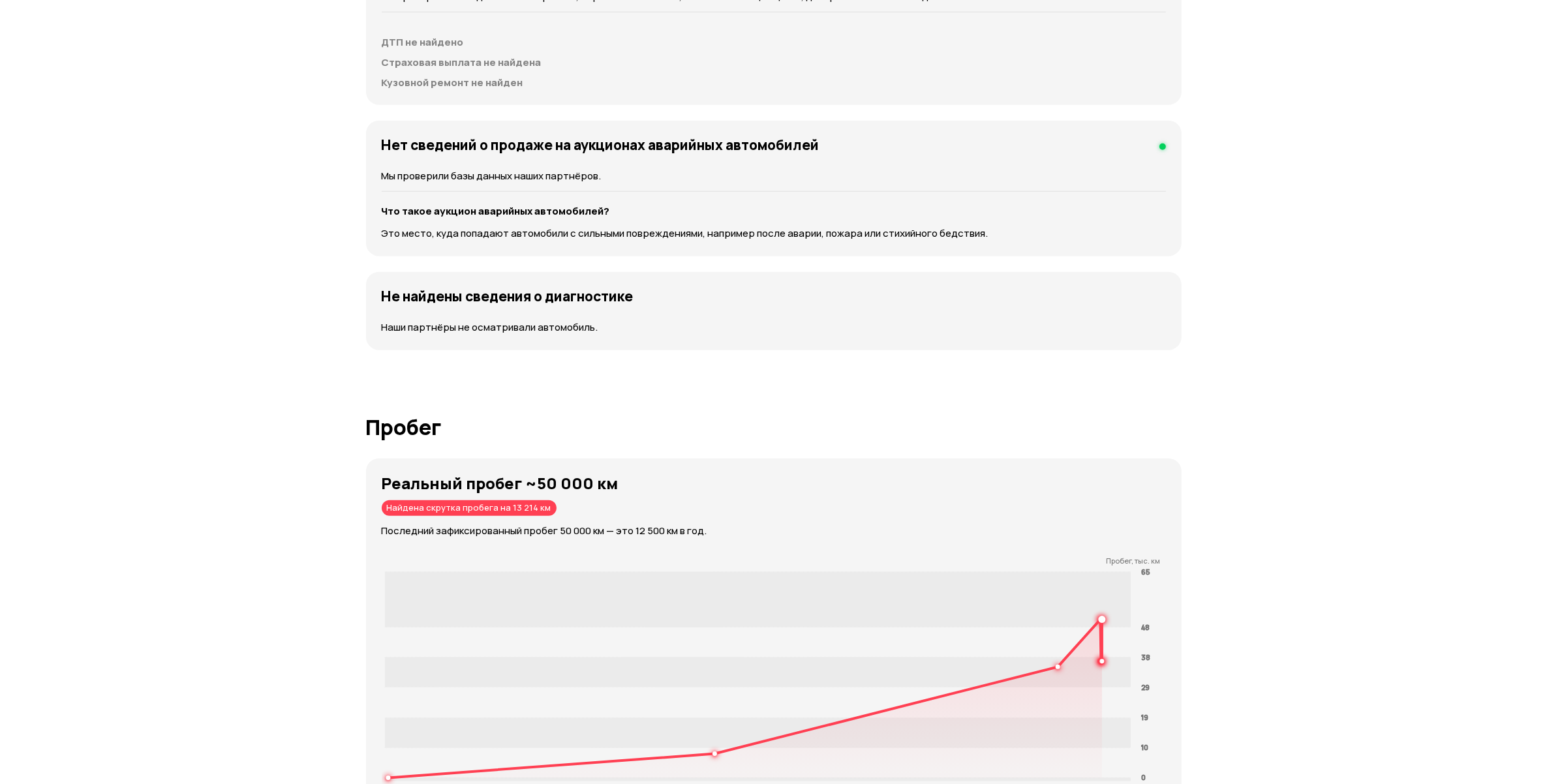
scroll to position [1461, 0]
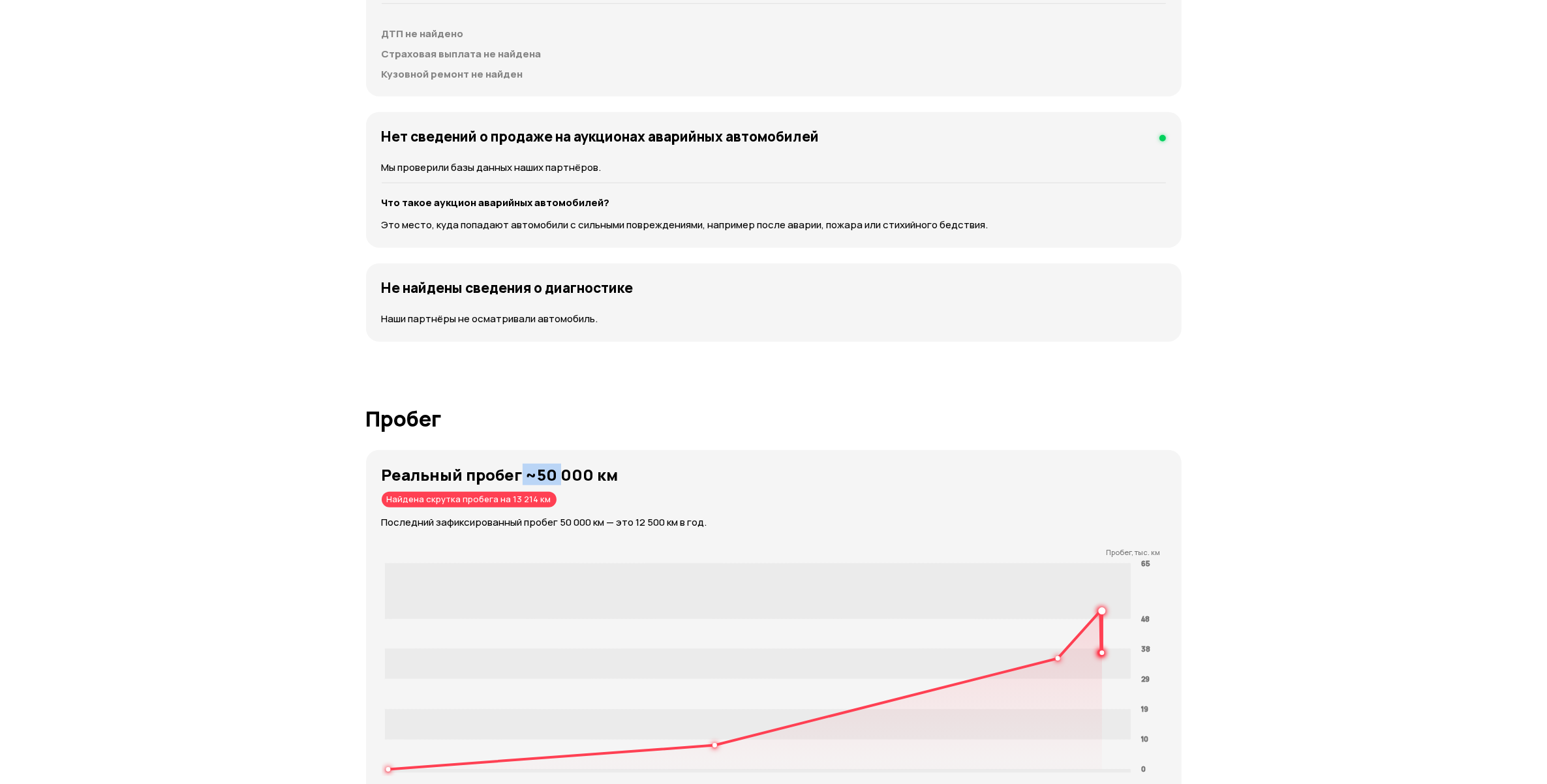
drag, startPoint x: 520, startPoint y: 471, endPoint x: 559, endPoint y: 471, distance: 39.0
click at [559, 471] on strong "Реальный пробег ~50 000 км" at bounding box center [500, 474] width 237 height 22
drag, startPoint x: 559, startPoint y: 471, endPoint x: 662, endPoint y: 512, distance: 110.9
click at [662, 512] on div "Реальный пробег ~50 000 км Найдена скрутка пробега на 13 214 км Последний зафик…" at bounding box center [782, 497] width 800 height 64
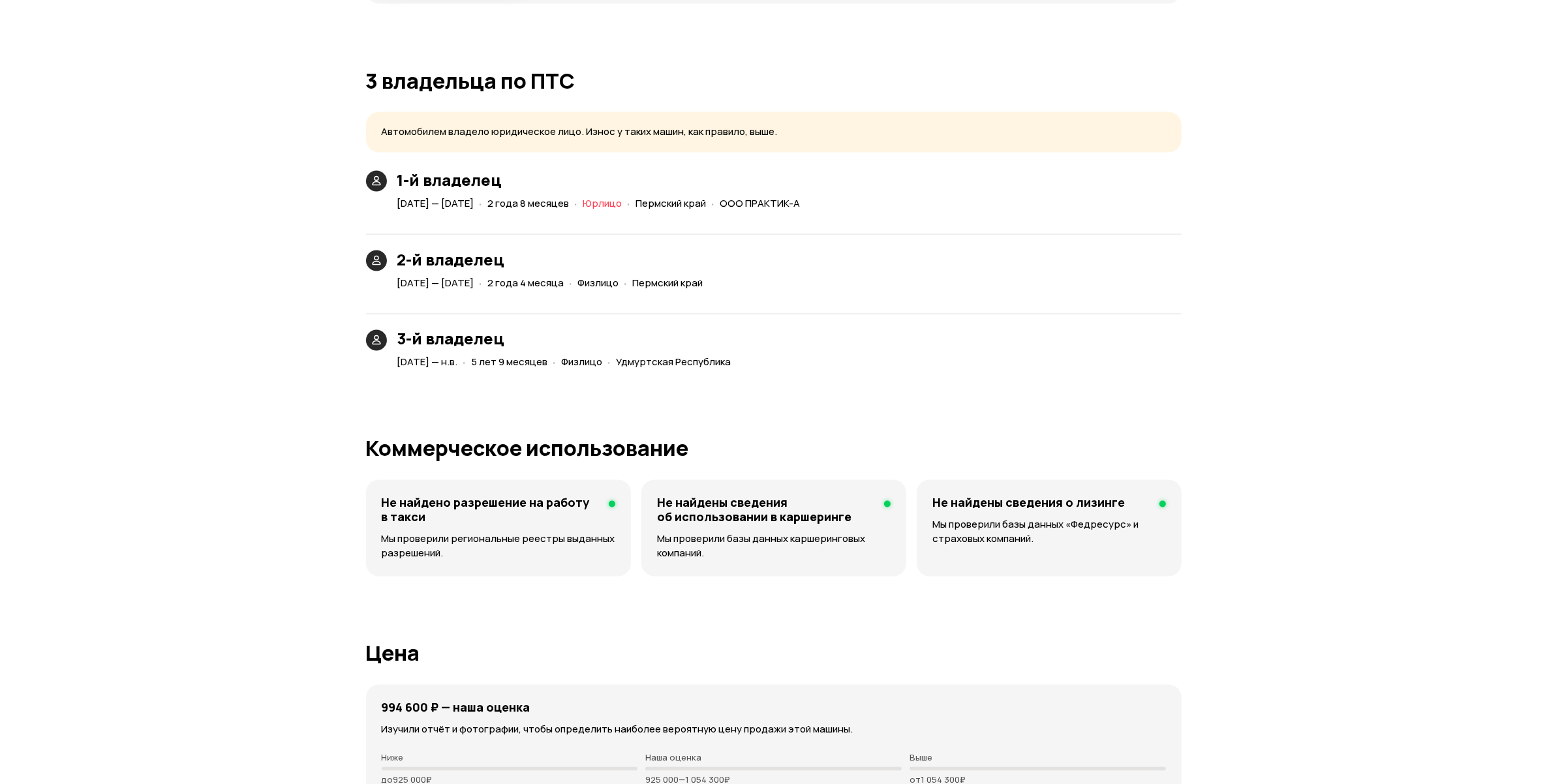
scroll to position [2765, 0]
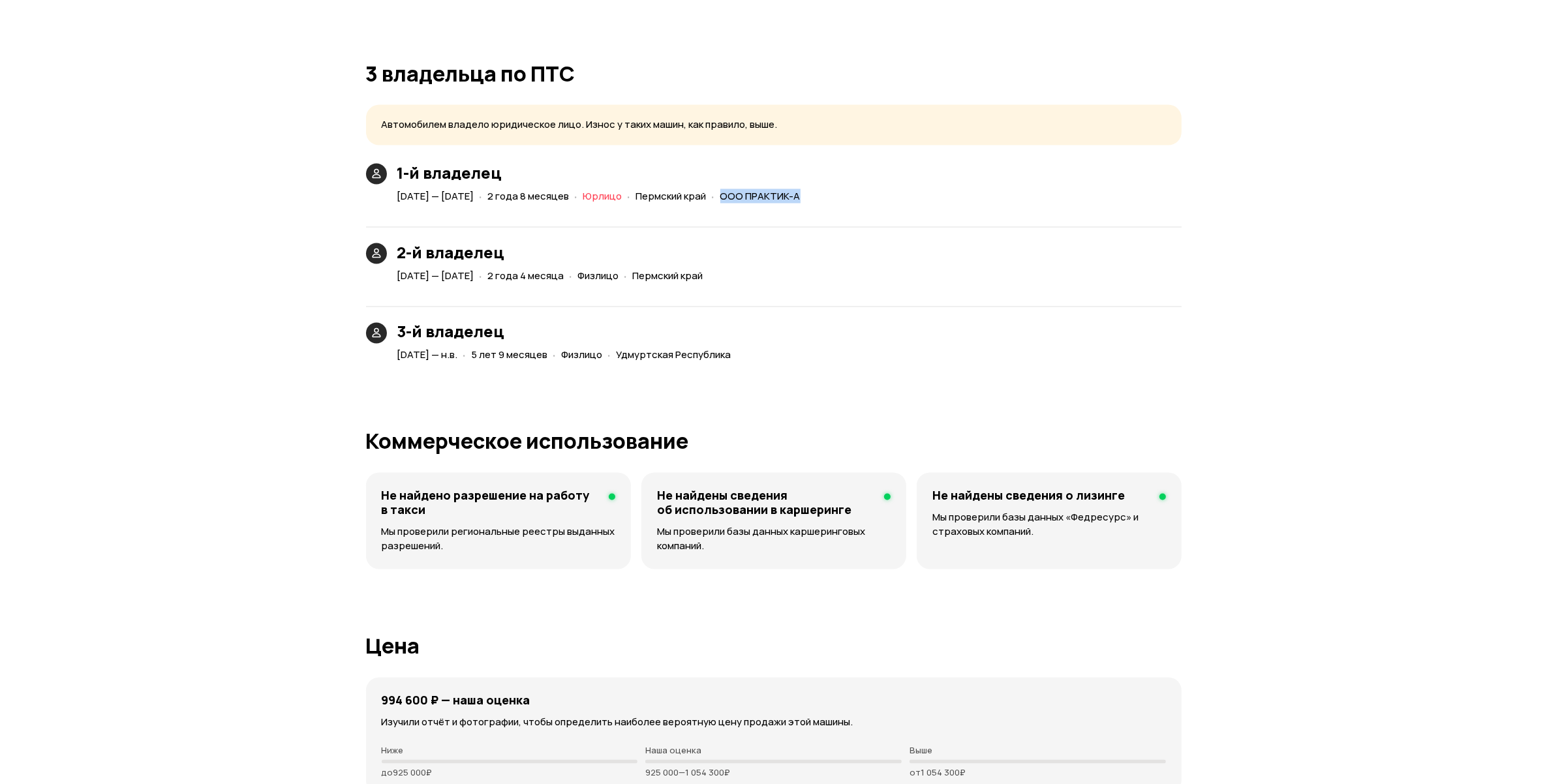
drag, startPoint x: 840, startPoint y: 194, endPoint x: 914, endPoint y: 195, distance: 74.0
click at [803, 195] on div "· ООО ПРАКТИК-А" at bounding box center [756, 196] width 94 height 19
copy span "ООО ПРАКТИК-А"
